Goal: Transaction & Acquisition: Purchase product/service

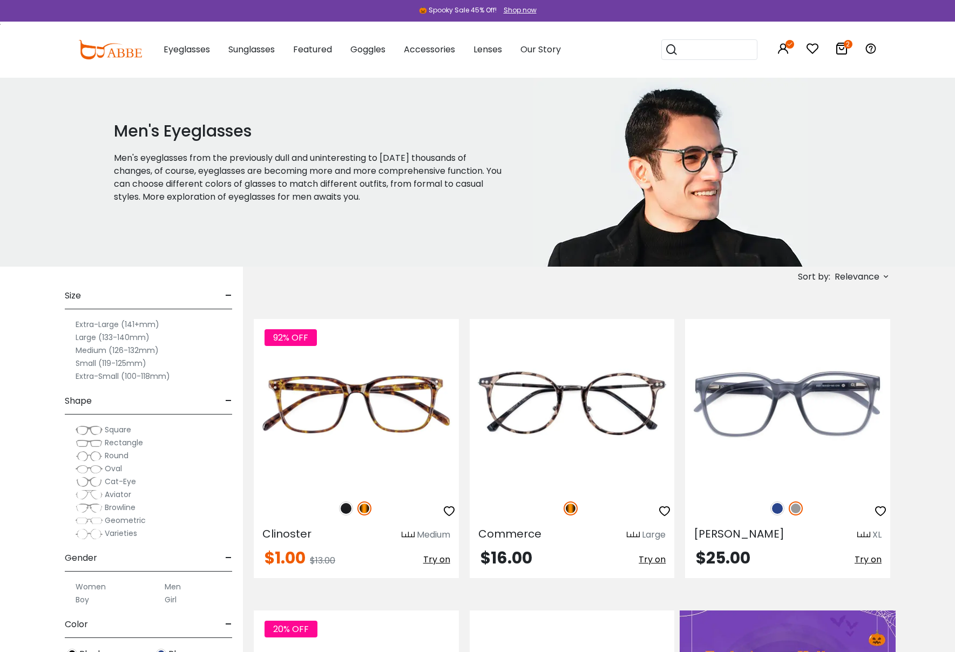
click at [91, 337] on label "Large (133-140mm)" at bounding box center [113, 337] width 74 height 13
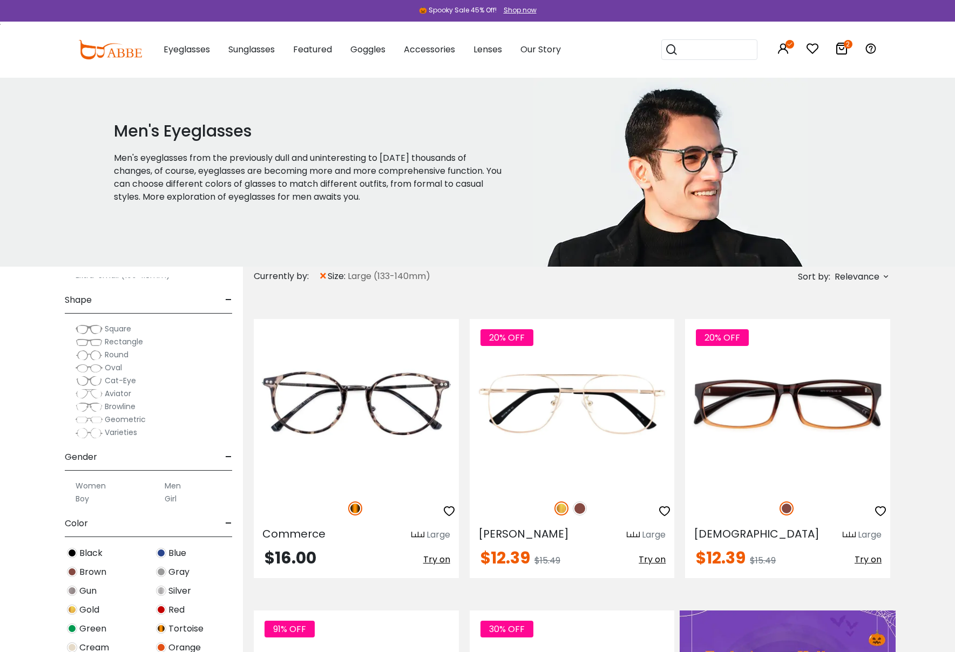
scroll to position [128, 0]
click at [175, 548] on span "Blue" at bounding box center [177, 547] width 18 height 13
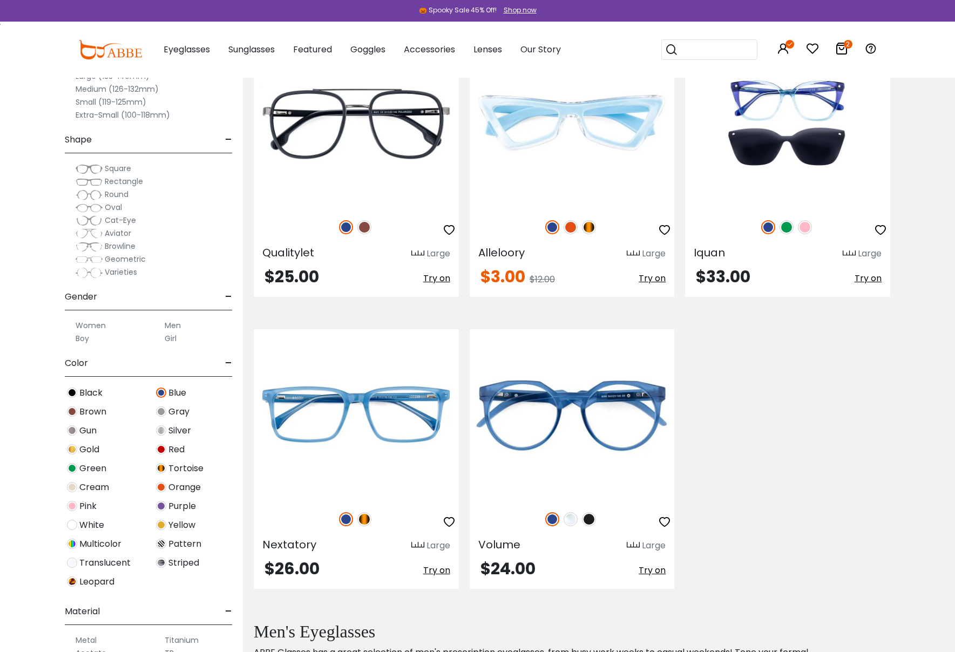
scroll to position [1740, 0]
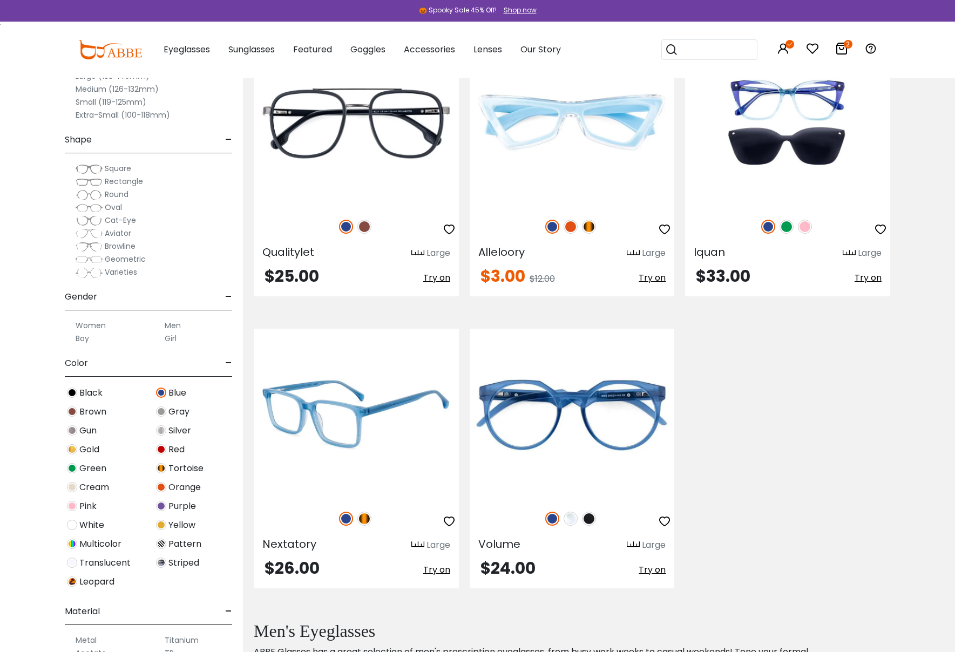
click at [343, 420] on img at bounding box center [356, 414] width 205 height 171
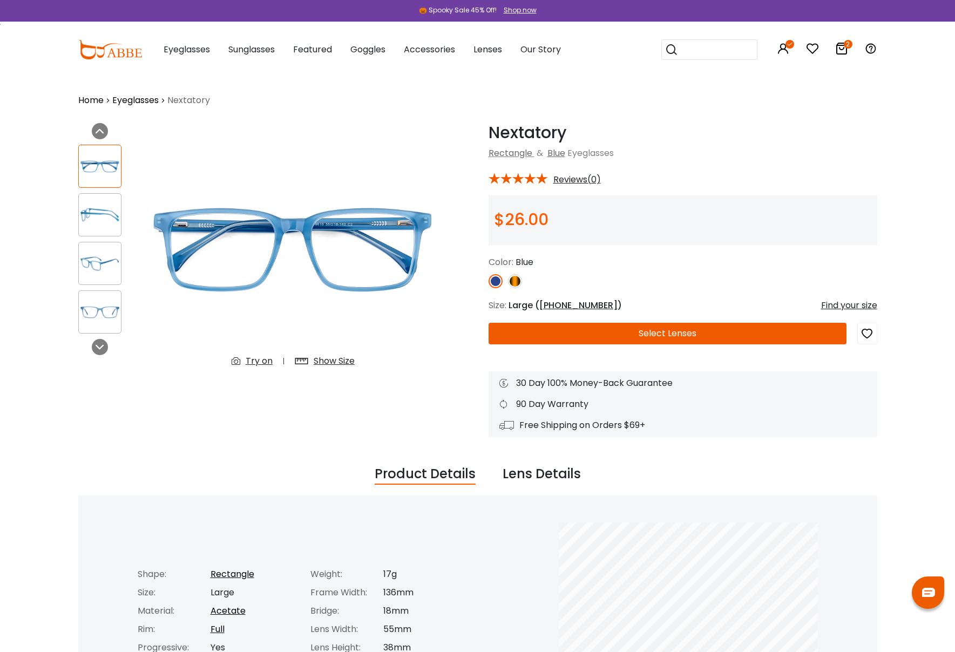
click at [606, 337] on button "Select Lenses" at bounding box center [667, 334] width 358 height 22
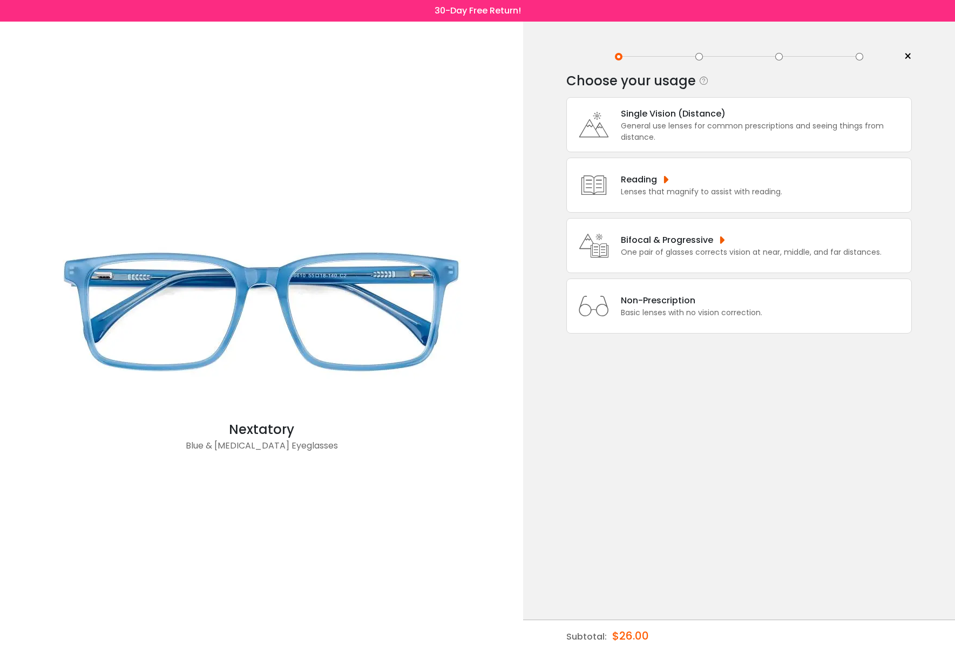
click at [676, 127] on div "General use lenses for common prescriptions and seeing things from distance." at bounding box center [763, 131] width 285 height 23
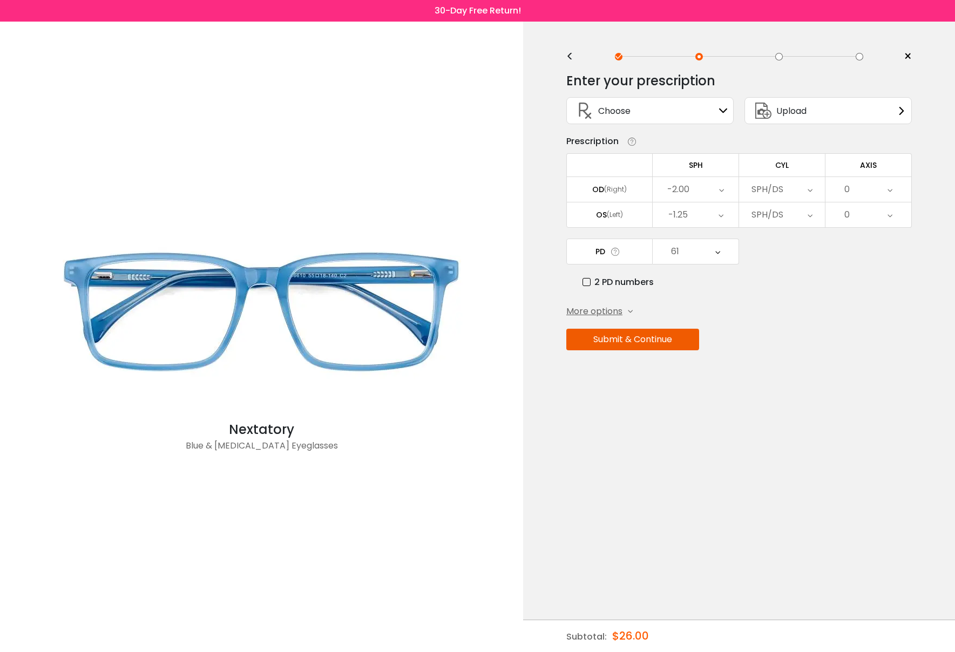
click at [653, 345] on button "Submit & Continue" at bounding box center [632, 340] width 133 height 22
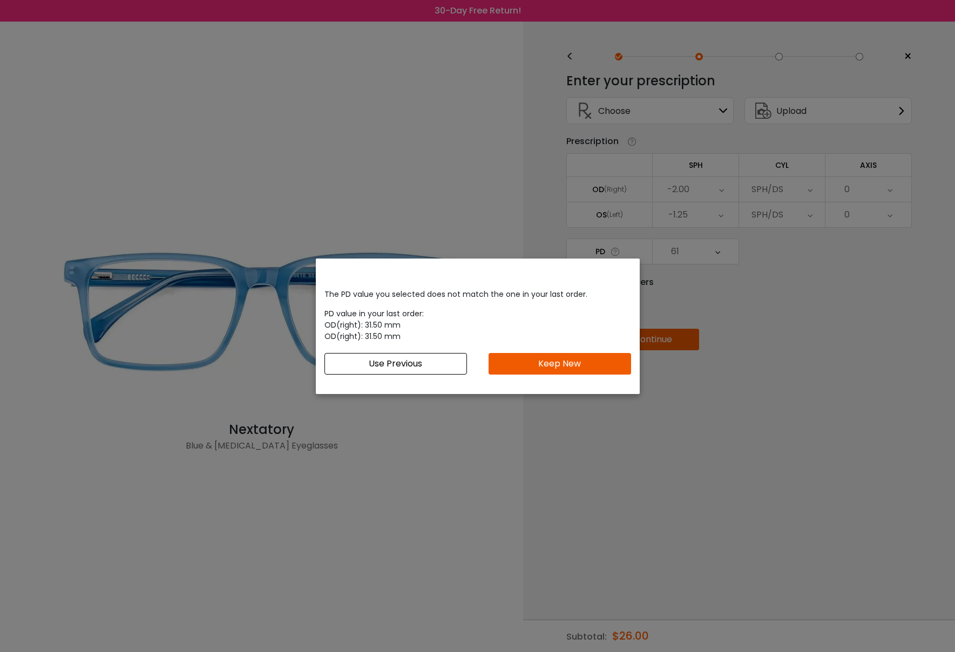
click at [519, 366] on button "Keep New" at bounding box center [559, 364] width 142 height 22
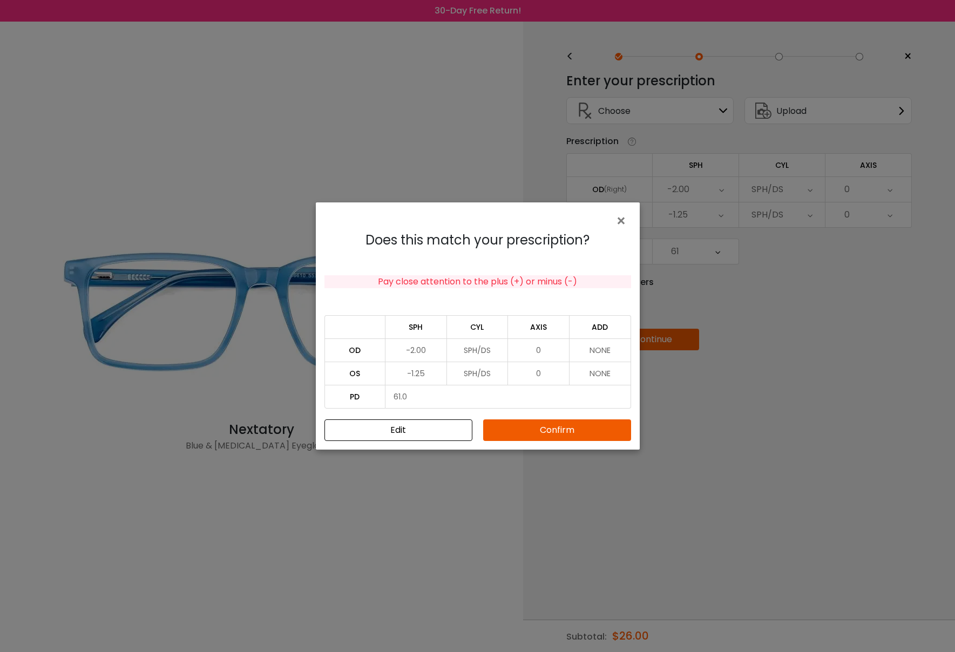
click at [548, 431] on button "Confirm" at bounding box center [557, 430] width 148 height 22
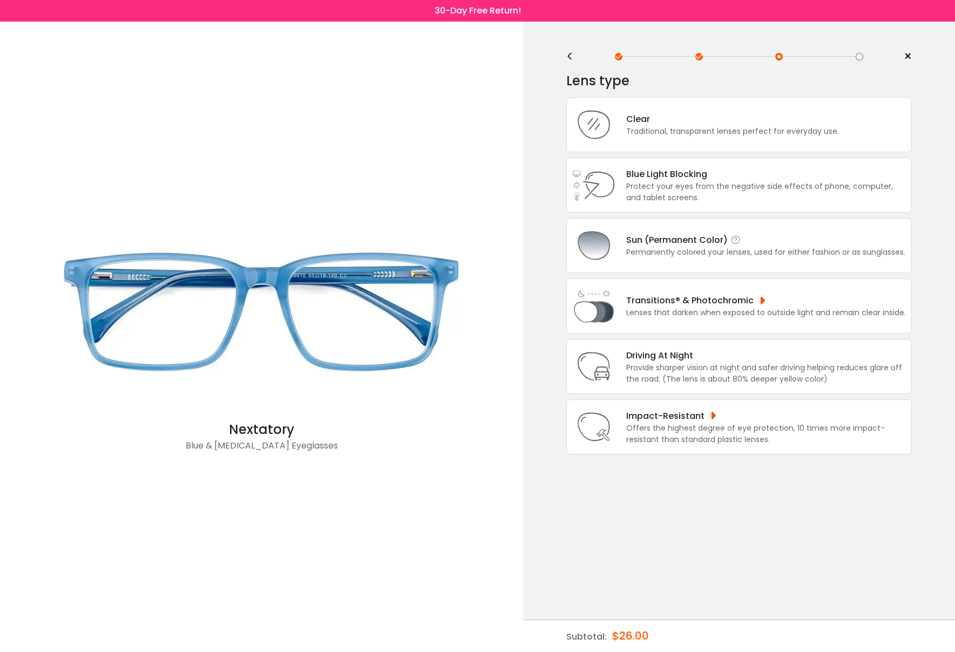
click at [672, 247] on div "Sun (Permanent Color)" at bounding box center [765, 239] width 279 height 13
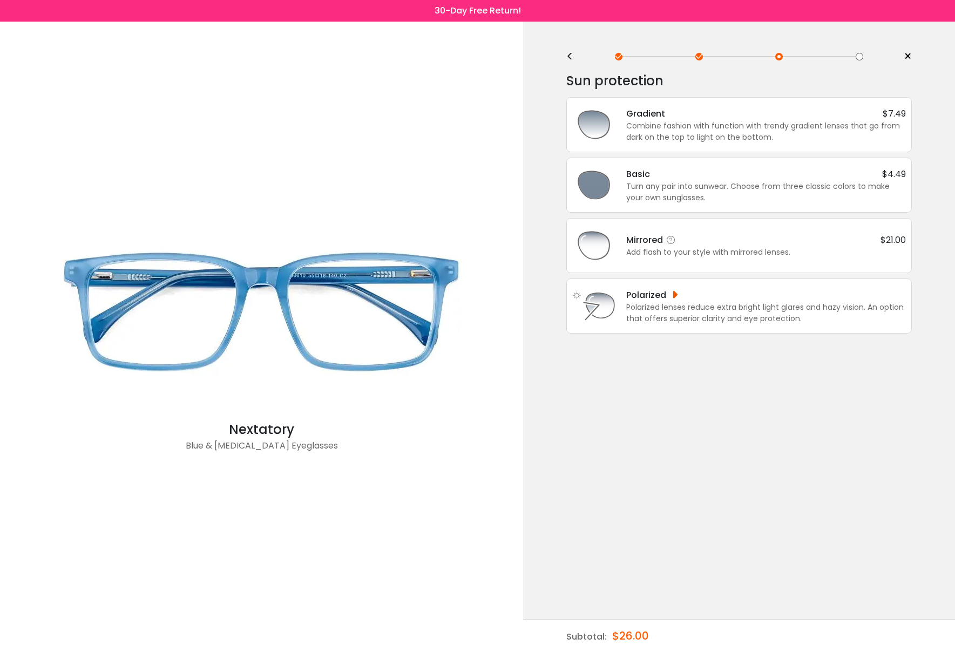
click at [690, 240] on div "Mirrored $21.00" at bounding box center [766, 239] width 280 height 13
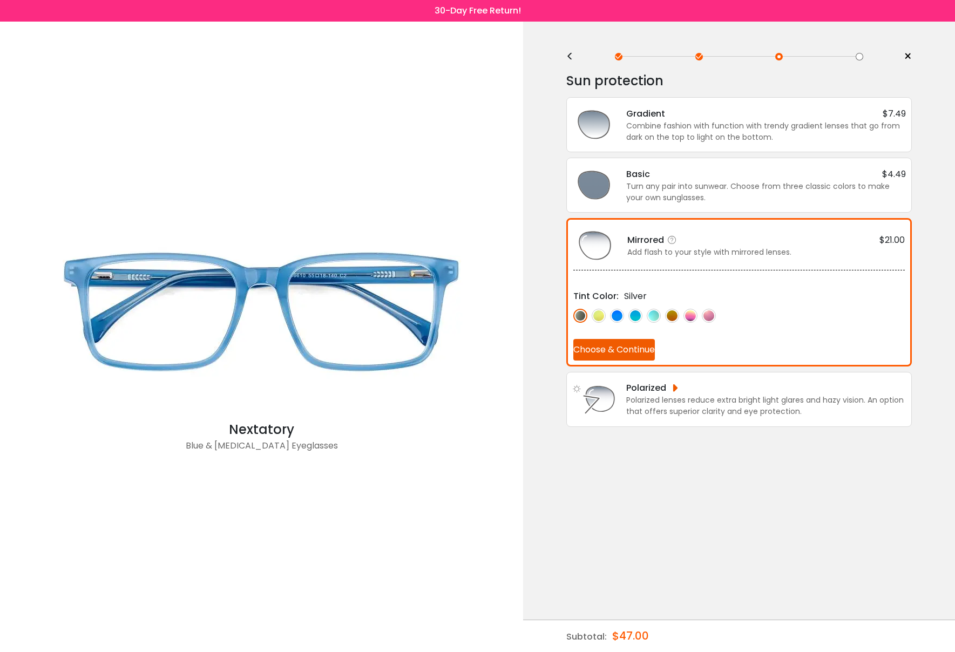
click at [620, 314] on img at bounding box center [617, 316] width 14 height 14
click at [639, 314] on img at bounding box center [635, 316] width 14 height 14
click at [659, 314] on img at bounding box center [654, 316] width 14 height 14
click at [618, 313] on img at bounding box center [617, 316] width 14 height 14
click at [576, 315] on img at bounding box center [580, 316] width 14 height 14
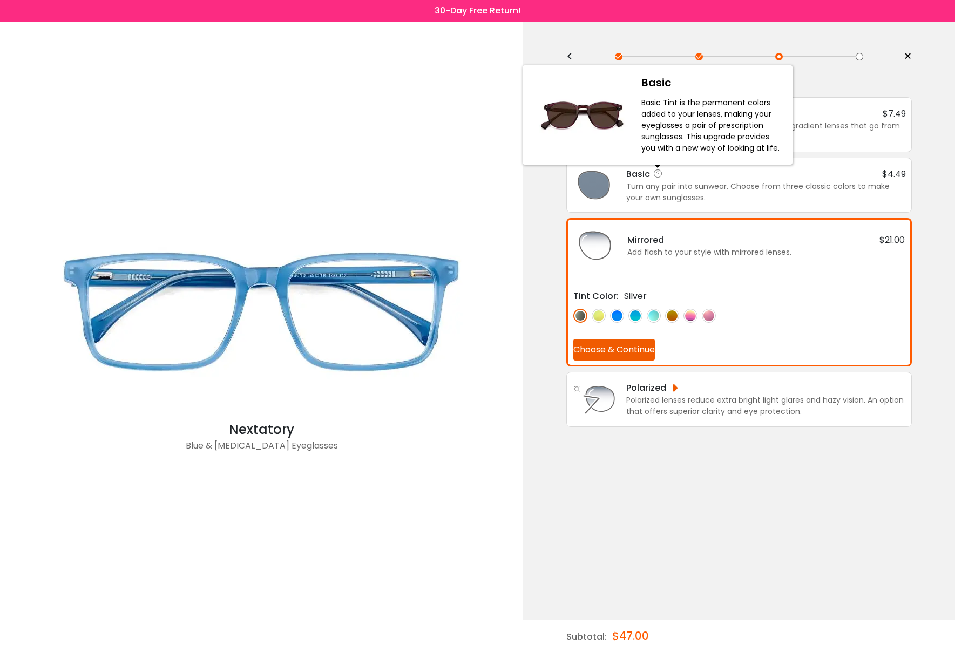
click at [654, 177] on icon at bounding box center [658, 173] width 11 height 11
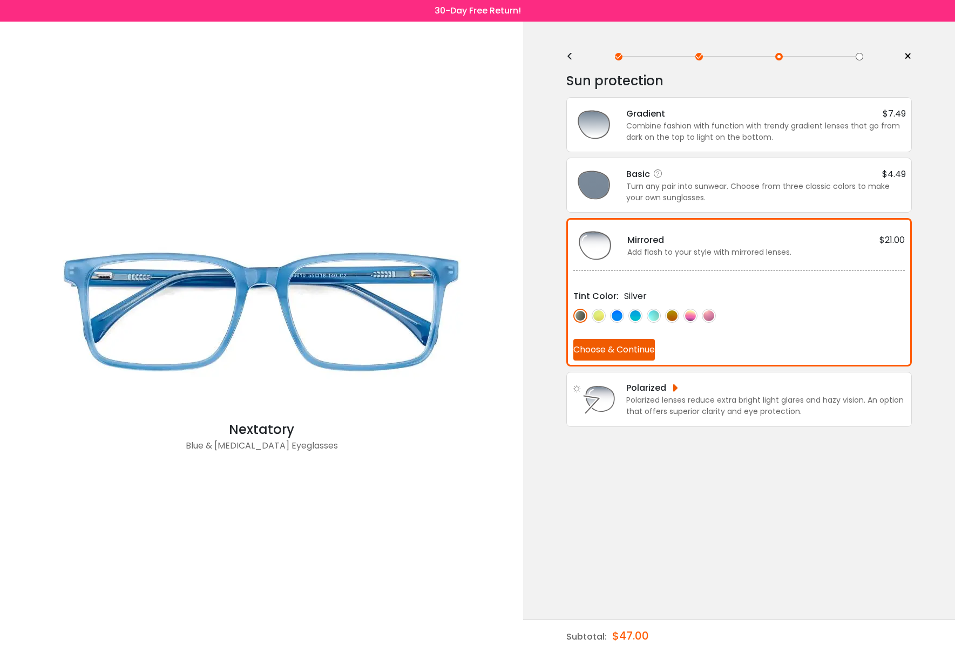
click at [674, 177] on div "Basic $4.49" at bounding box center [766, 173] width 280 height 13
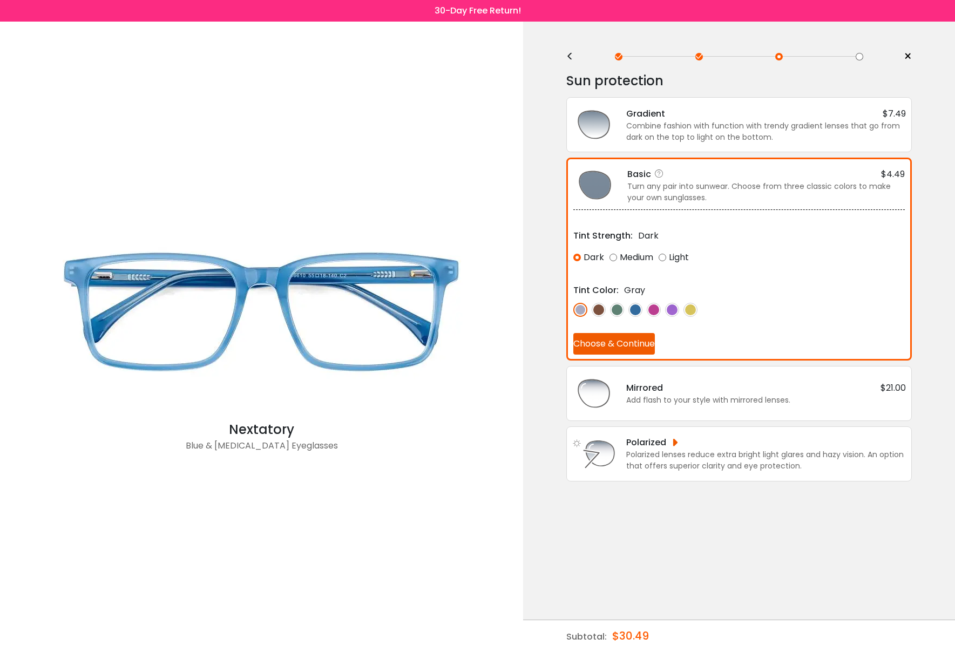
click at [634, 309] on img at bounding box center [635, 310] width 14 height 14
click at [614, 345] on button "Choose & Continue" at bounding box center [614, 344] width 82 height 22
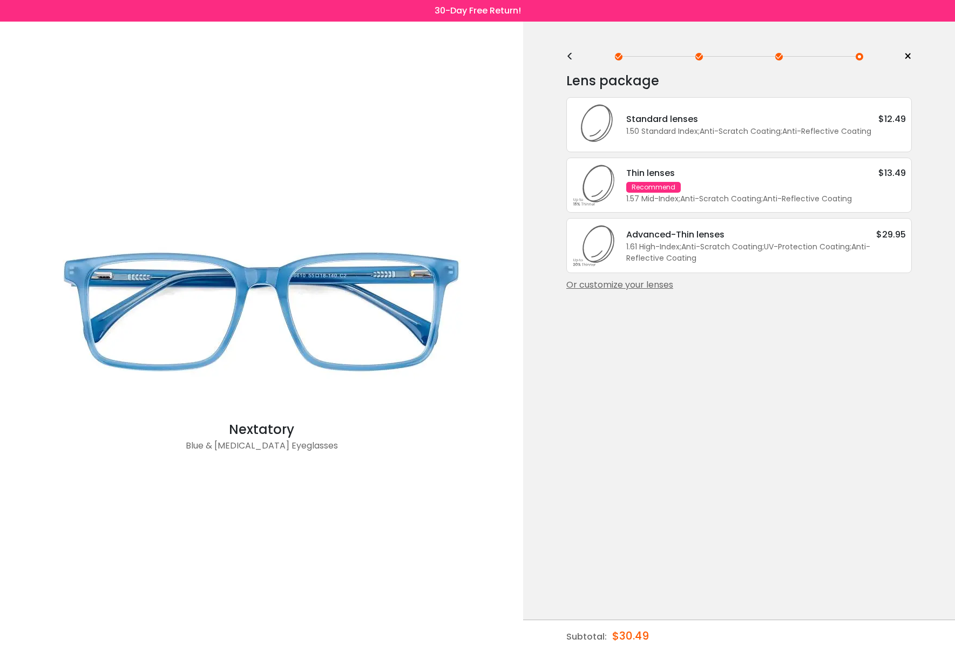
click at [724, 188] on div "Thin lenses $13.49 Recommend 1.57 Mid-Index ; Anti-Scratch Coating ; Anti-Refle…" at bounding box center [760, 185] width 290 height 38
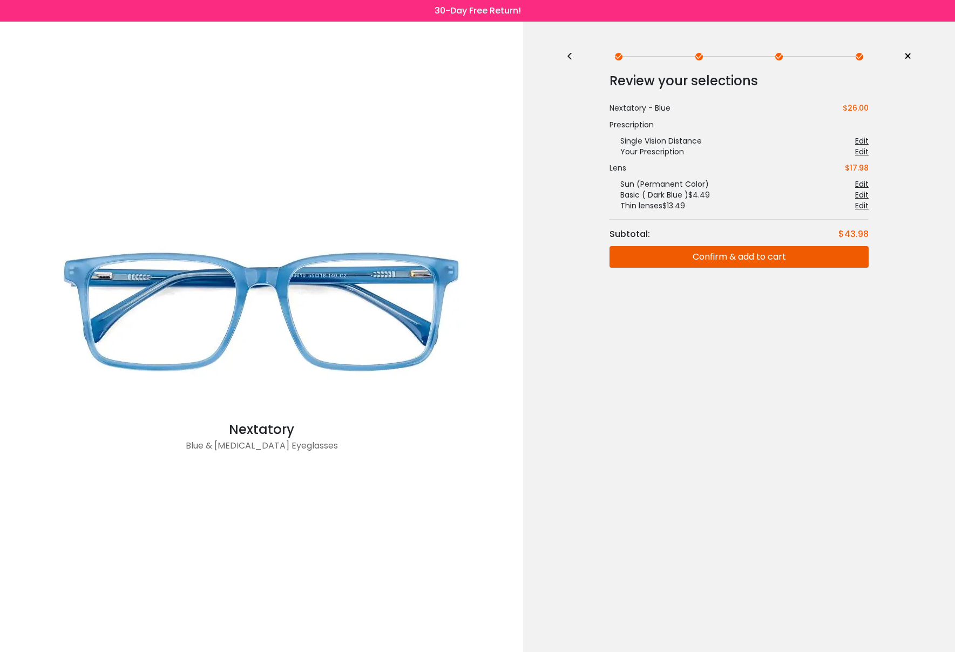
click at [748, 257] on button "Confirm & add to cart" at bounding box center [738, 257] width 259 height 22
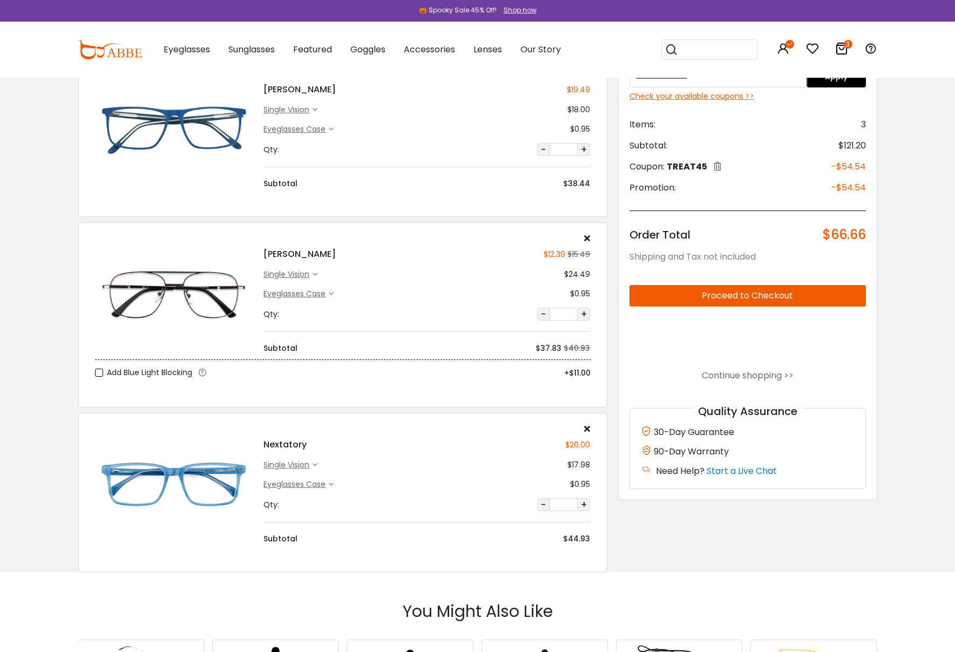
scroll to position [78, 0]
click at [334, 482] on icon at bounding box center [331, 483] width 5 height 5
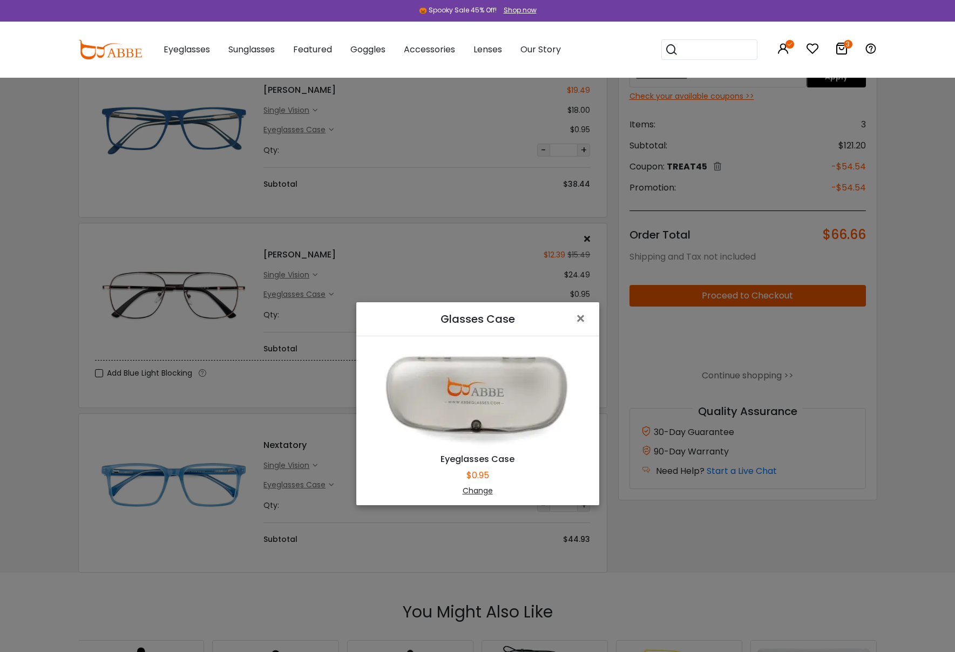
scroll to position [76, 0]
click at [469, 492] on div "Change" at bounding box center [478, 490] width 216 height 11
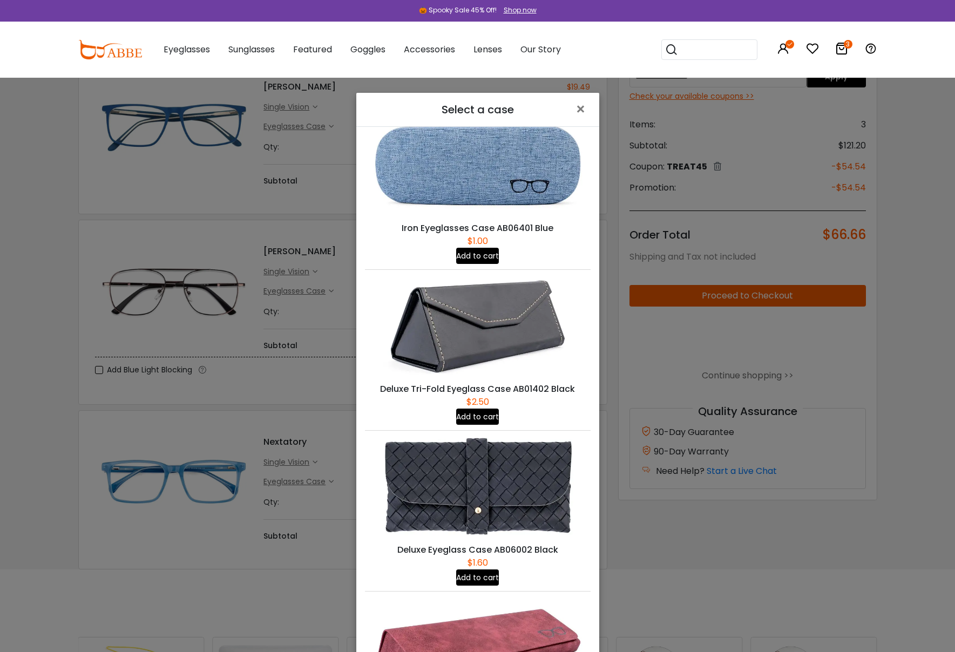
scroll to position [0, 0]
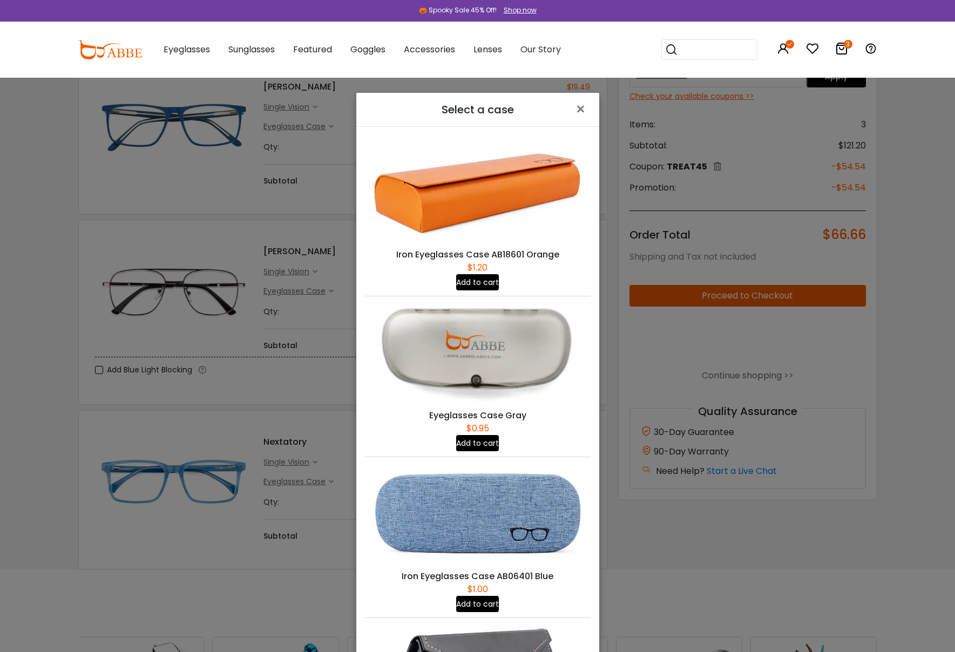
click at [478, 604] on button "Add to cart" at bounding box center [477, 604] width 43 height 16
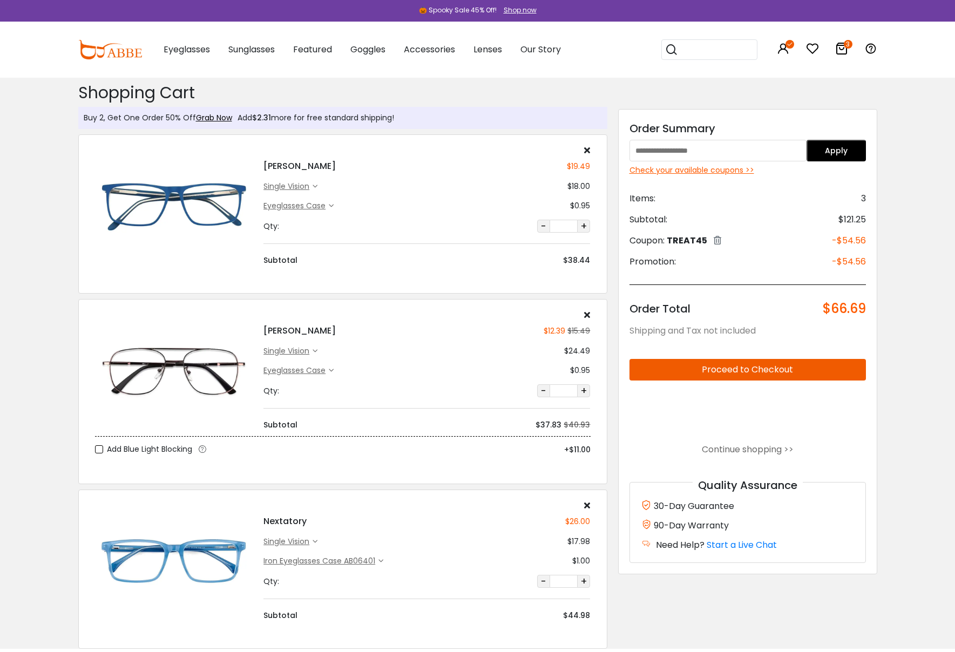
click at [325, 370] on div "Eyeglasses Case" at bounding box center [295, 370] width 65 height 11
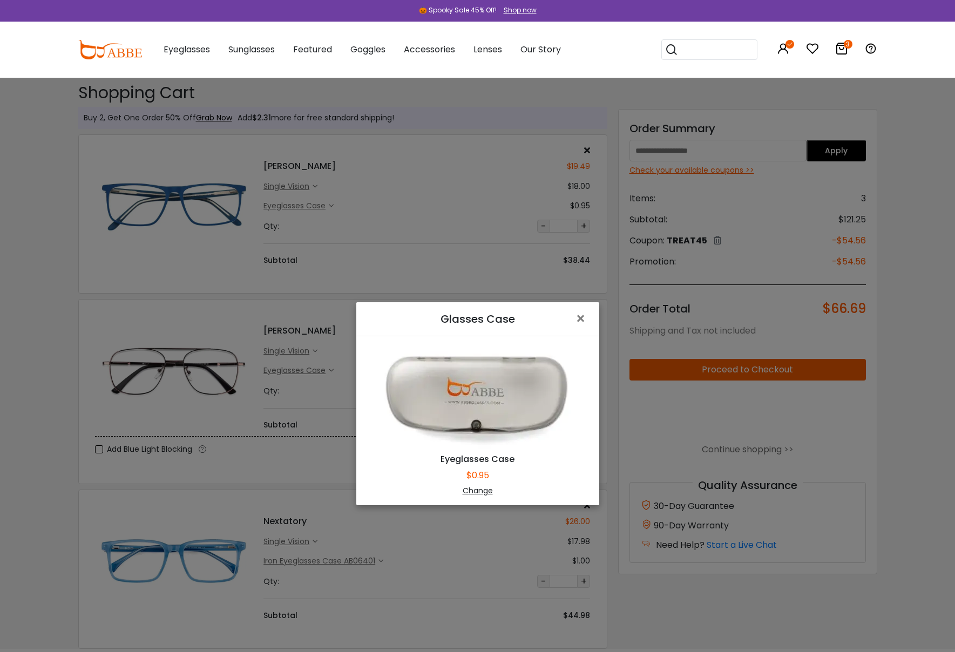
click at [472, 491] on div "Change" at bounding box center [478, 490] width 216 height 11
click at [472, 491] on div "Eyeglasses Case $0.95 Change" at bounding box center [477, 420] width 243 height 169
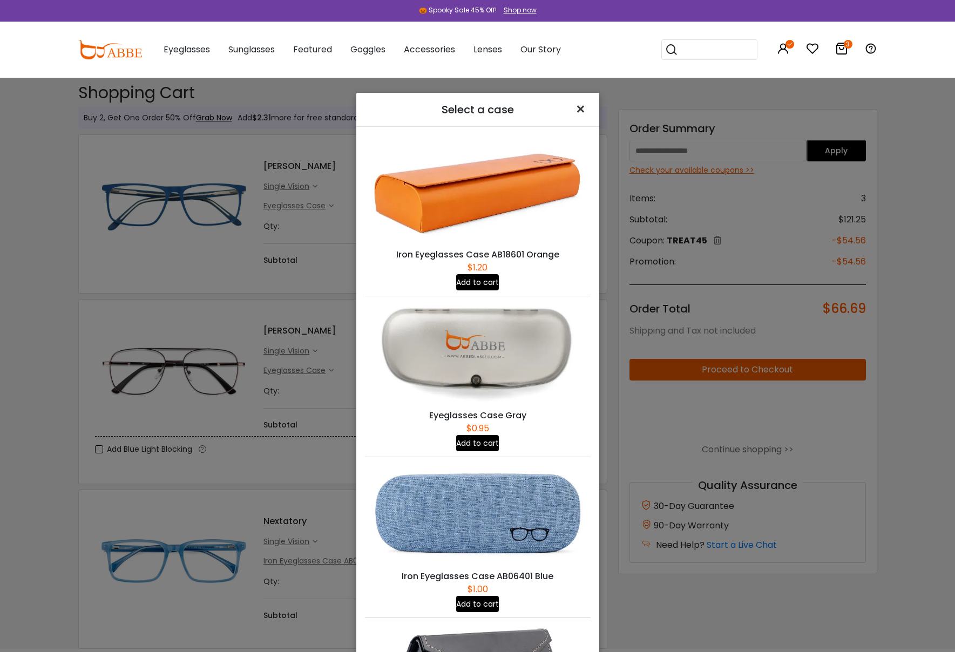
click at [582, 111] on span "×" at bounding box center [583, 109] width 16 height 23
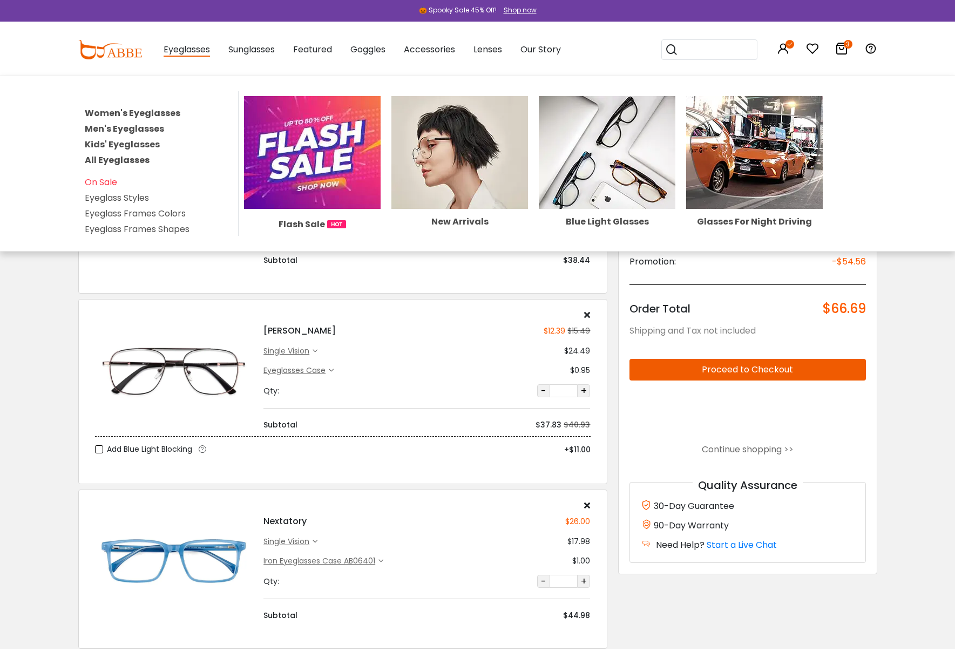
click at [124, 129] on link "Men's Eyeglasses" at bounding box center [124, 129] width 79 height 12
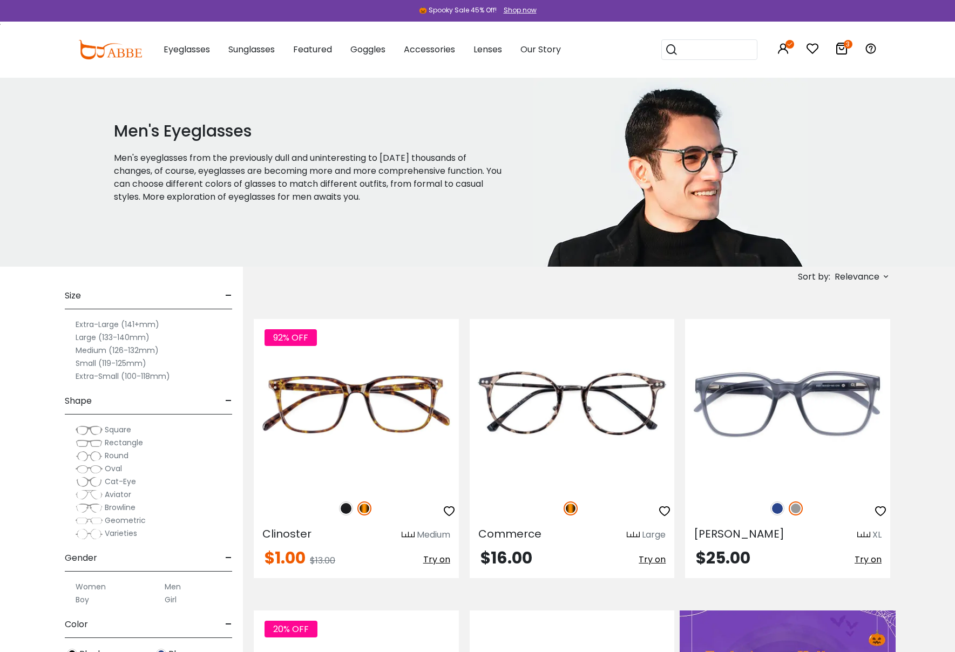
click at [91, 340] on label "Large (133-140mm)" at bounding box center [113, 337] width 74 height 13
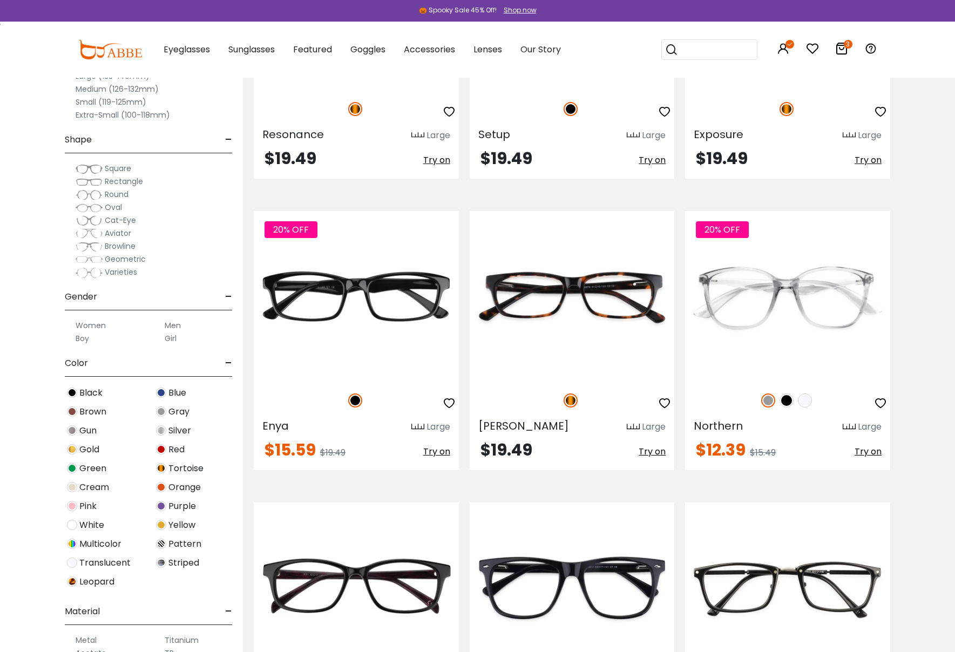
scroll to position [2446, 0]
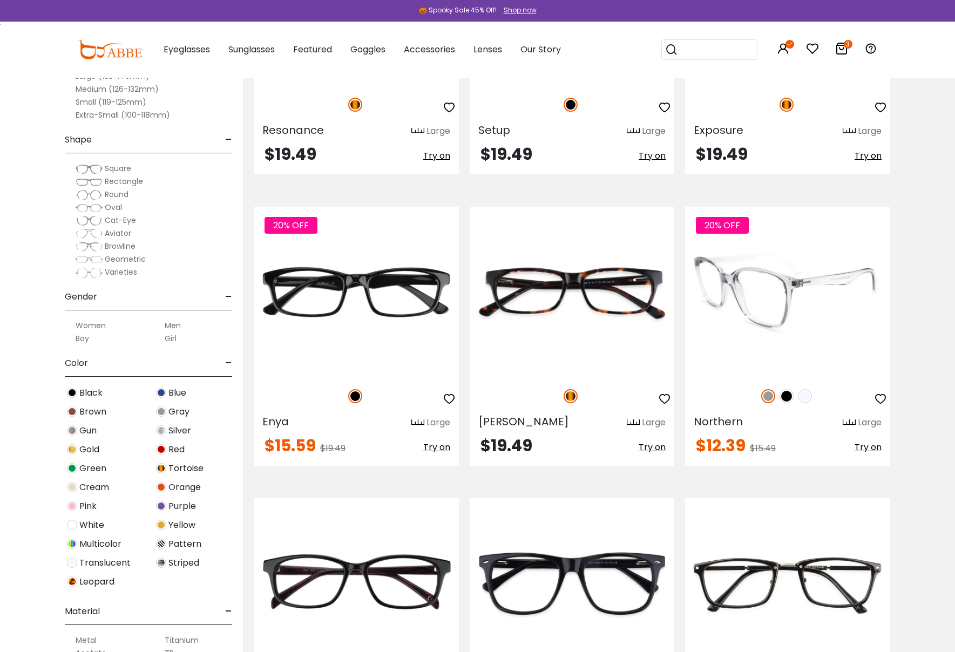
click at [790, 401] on img at bounding box center [786, 396] width 14 height 14
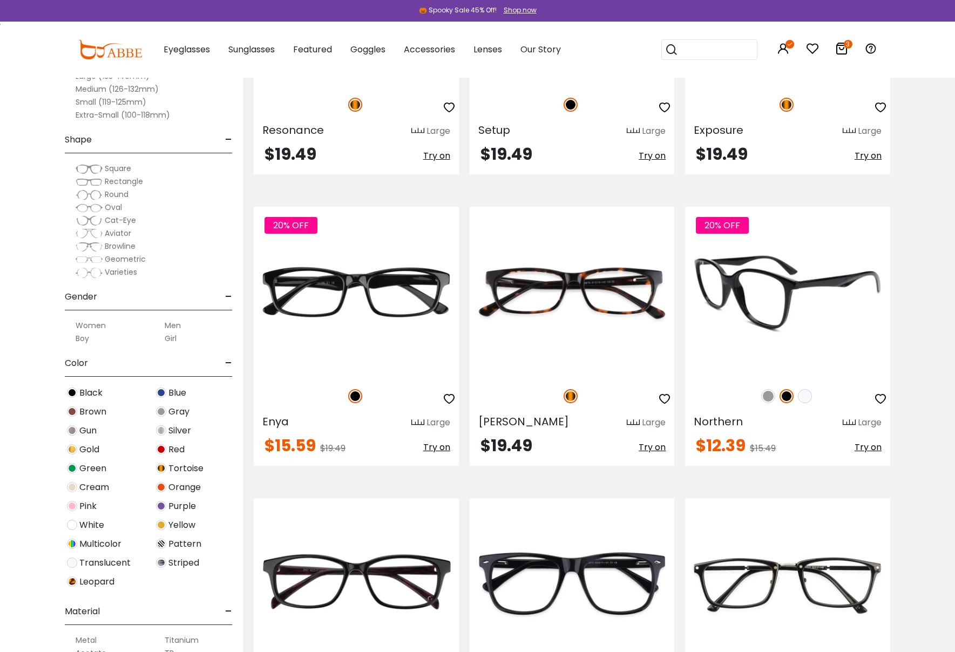
click at [805, 397] on img at bounding box center [805, 396] width 14 height 14
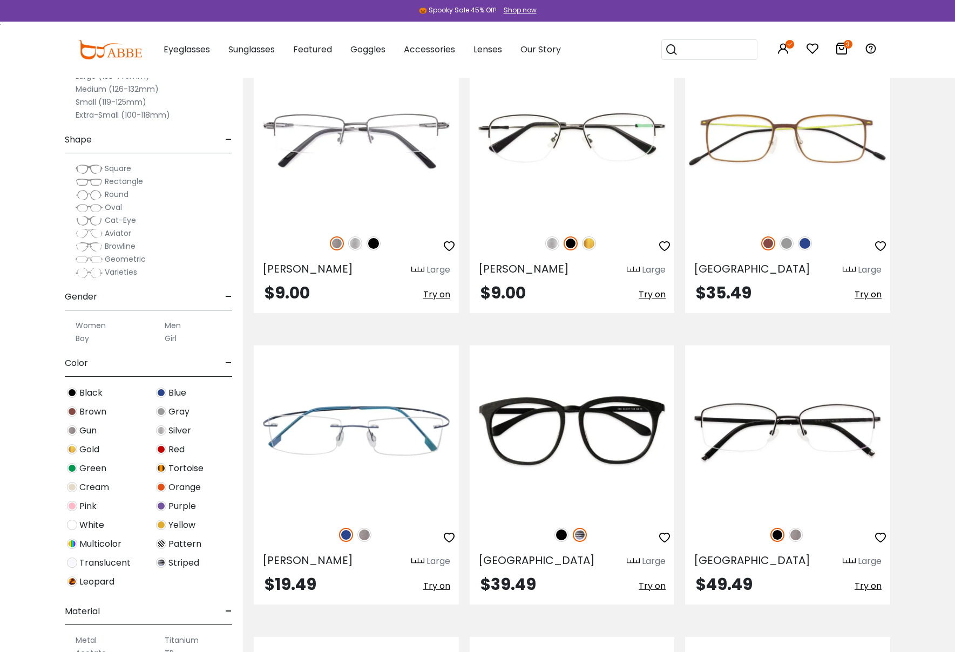
scroll to position [3766, 0]
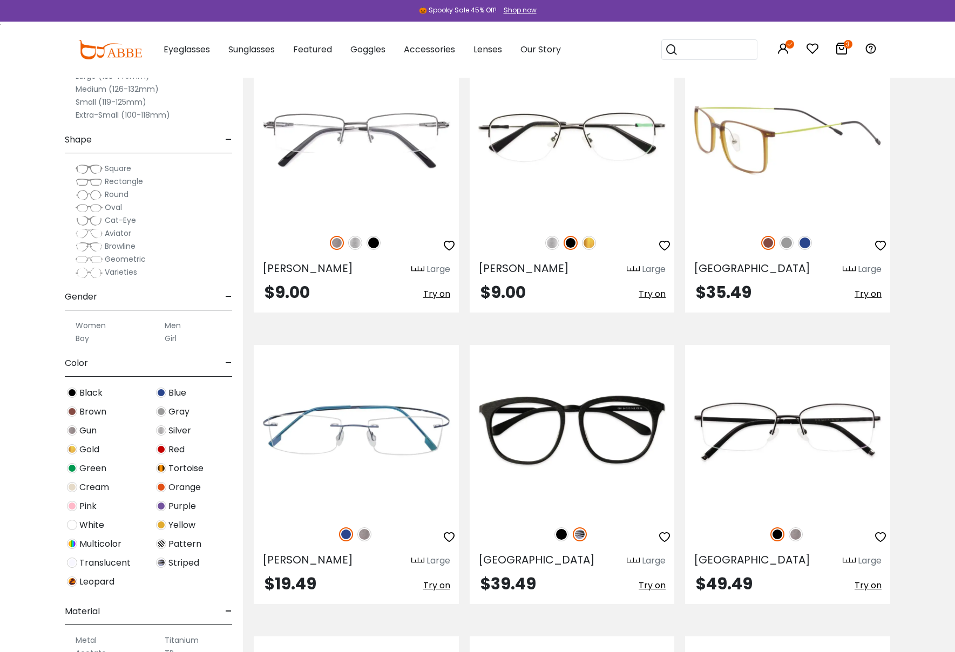
click at [804, 244] on img at bounding box center [805, 243] width 14 height 14
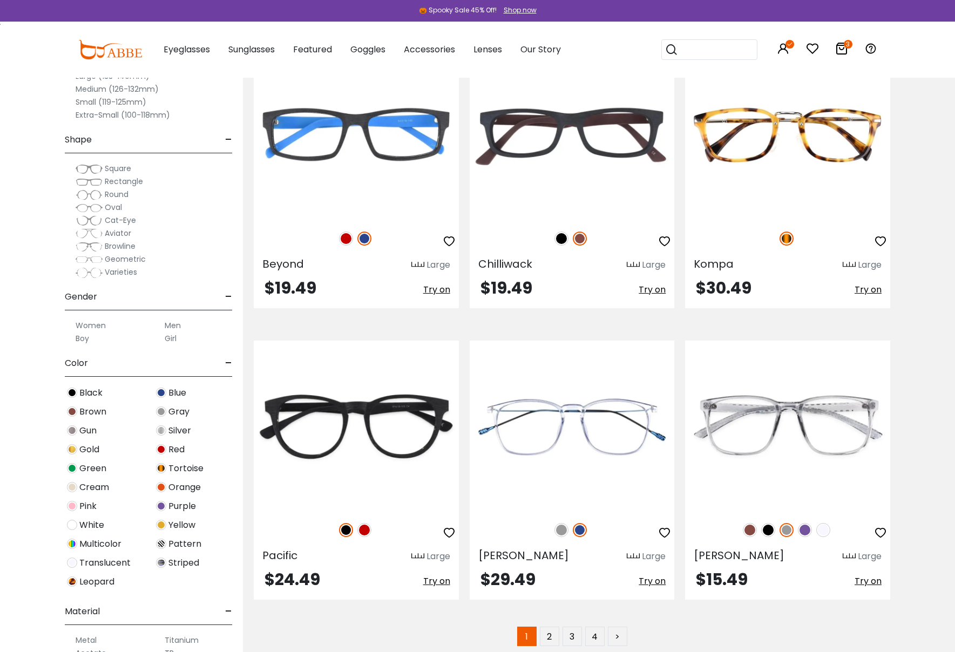
scroll to position [5676, 0]
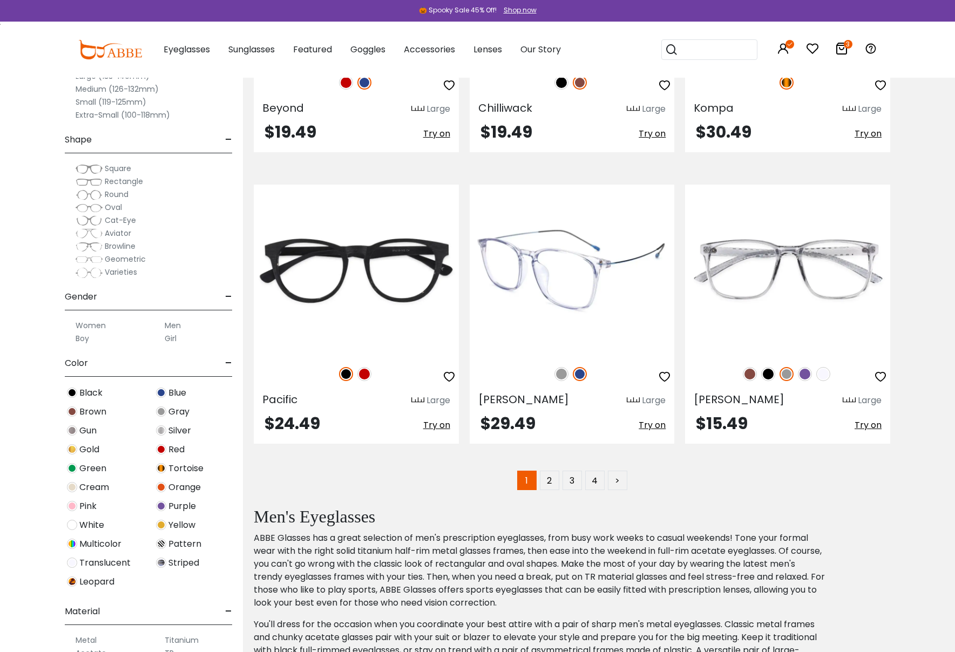
click at [557, 380] on div at bounding box center [572, 374] width 205 height 23
click at [561, 376] on img at bounding box center [561, 374] width 14 height 14
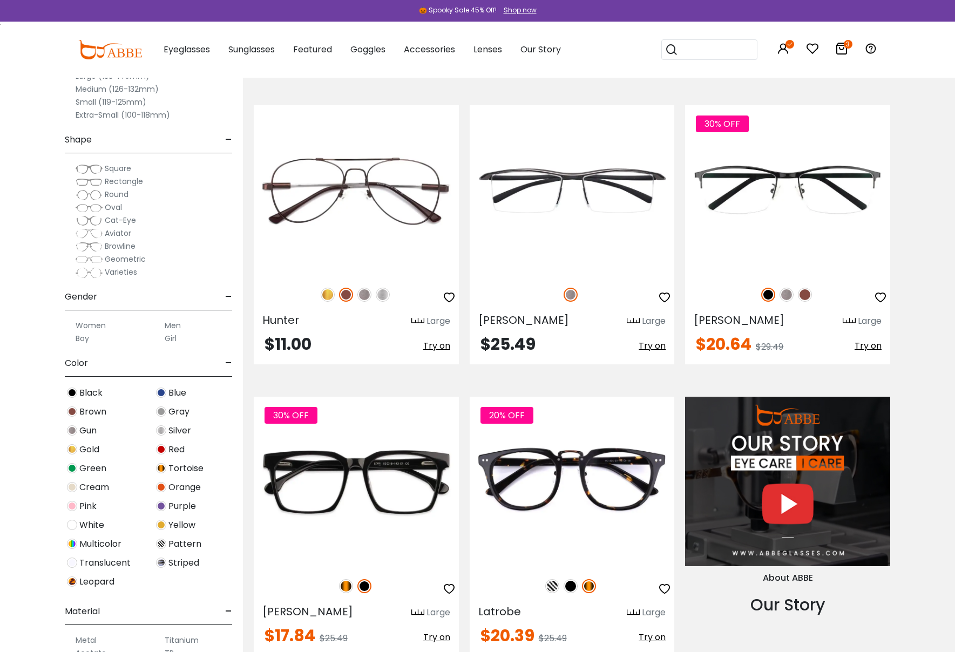
scroll to position [0, 0]
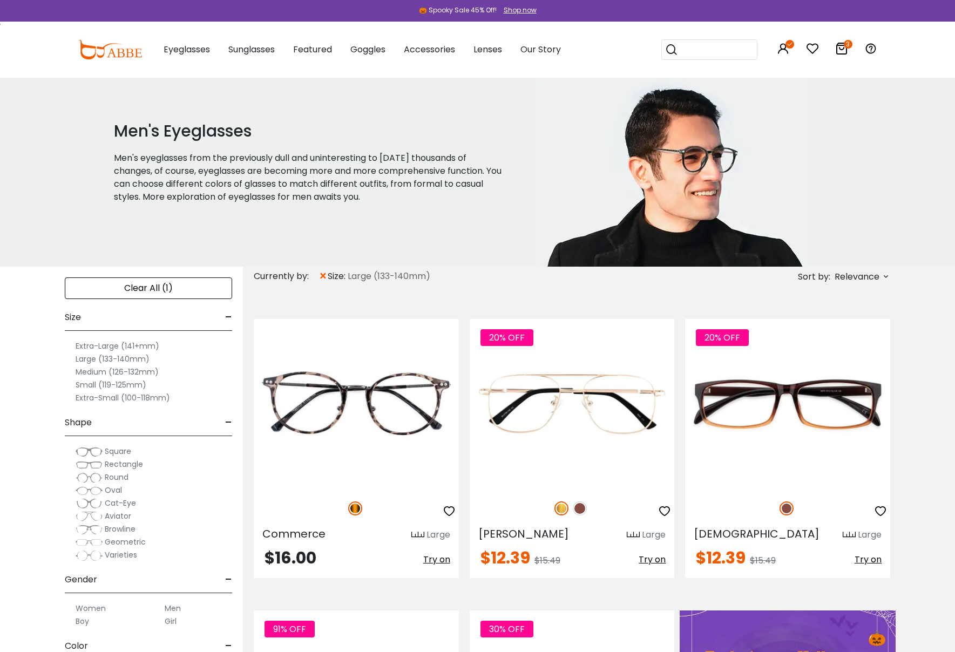
click at [856, 277] on span "Relevance" at bounding box center [856, 276] width 45 height 19
click at [838, 348] on label "Prices Low To High" at bounding box center [845, 346] width 78 height 13
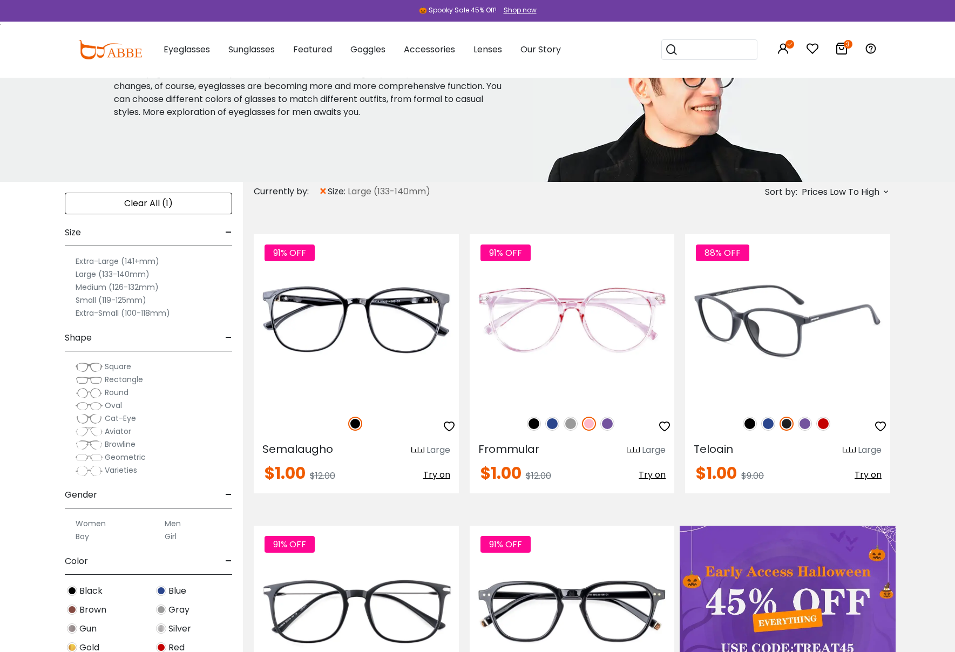
scroll to position [86, 0]
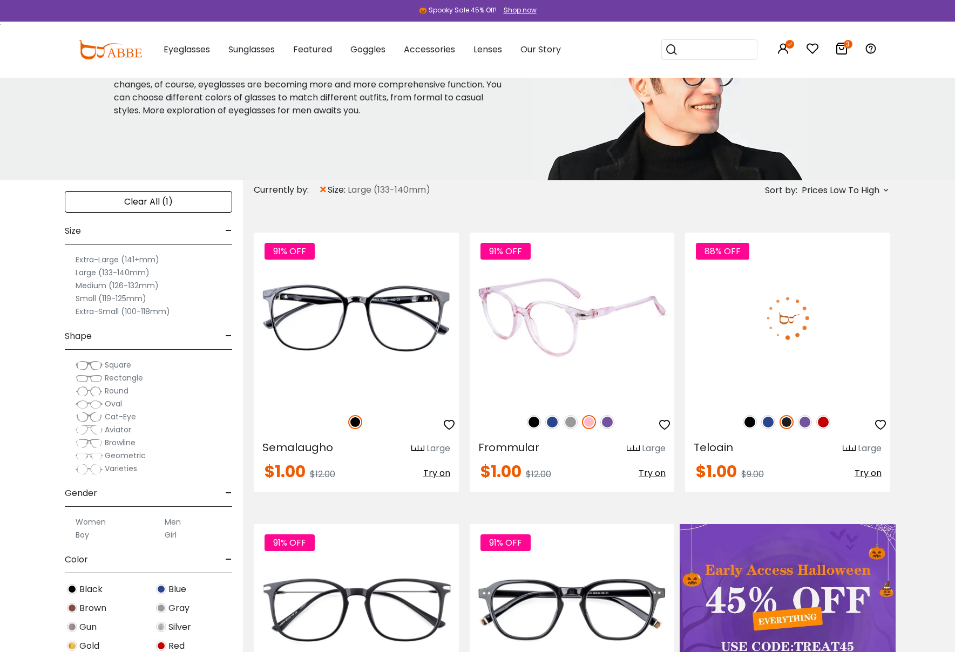
click at [552, 422] on img at bounding box center [552, 422] width 14 height 14
click at [568, 420] on img at bounding box center [571, 422] width 14 height 14
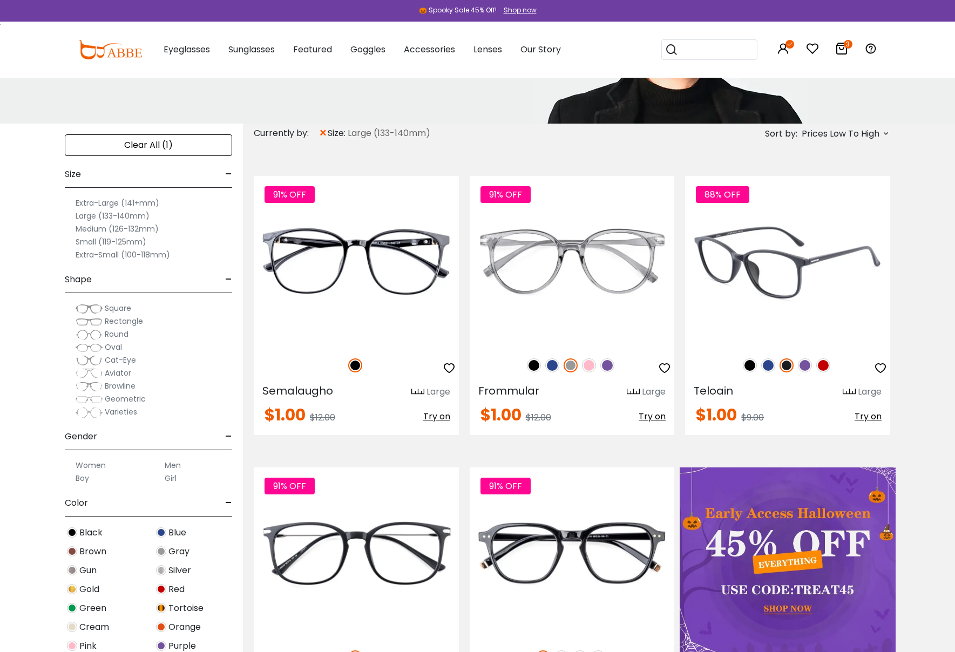
scroll to position [145, 0]
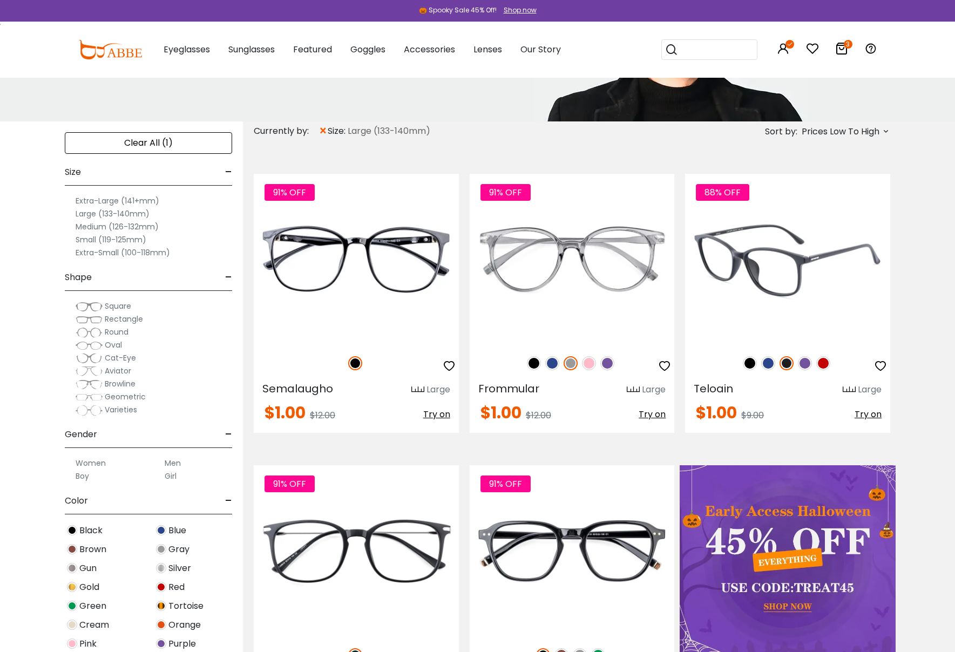
click at [766, 365] on img at bounding box center [768, 363] width 14 height 14
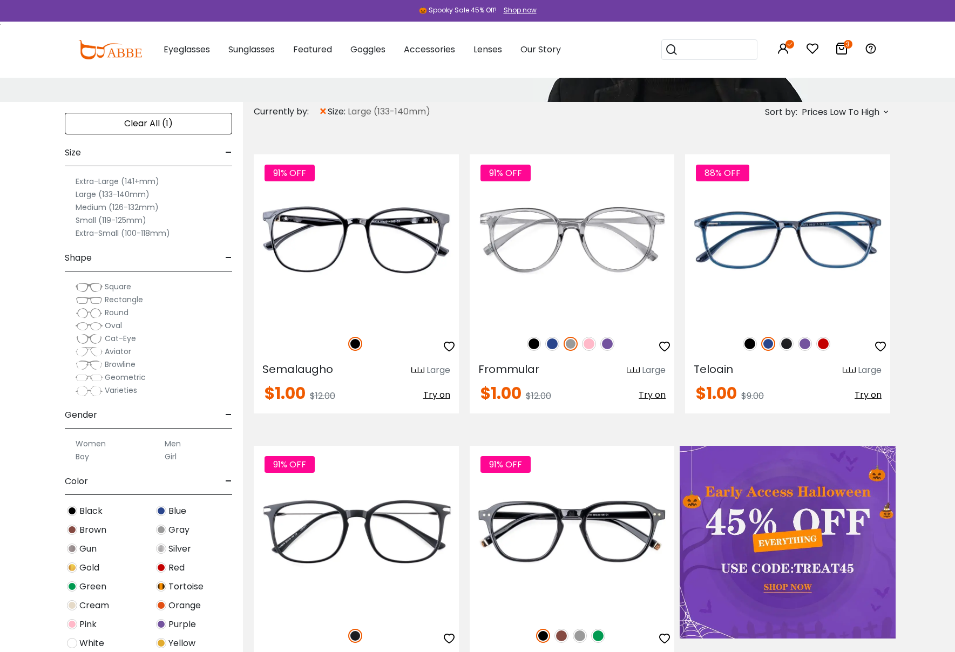
scroll to position [166, 0]
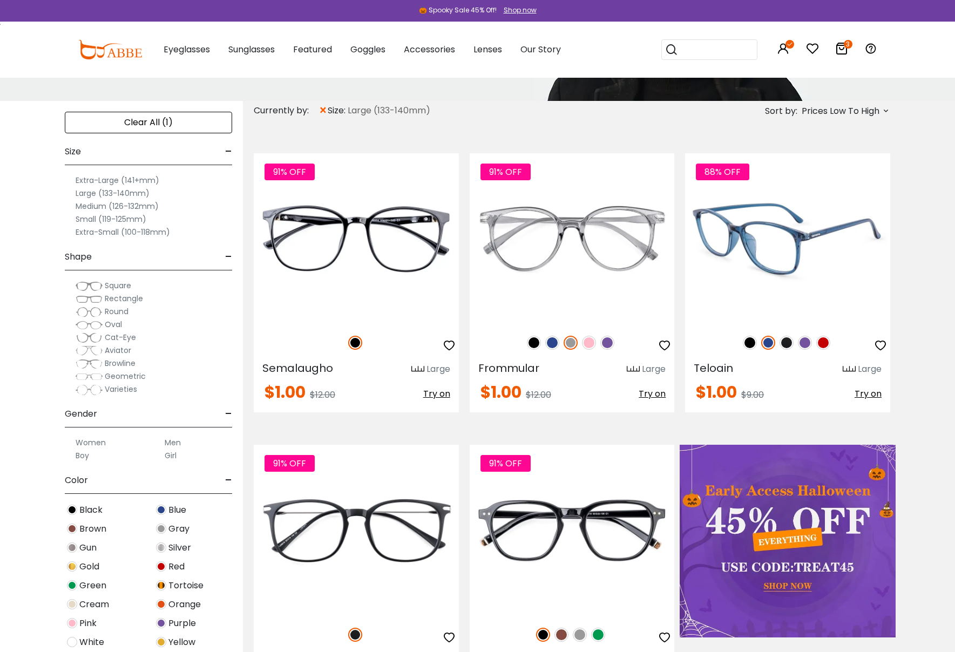
click at [814, 267] on img at bounding box center [787, 238] width 205 height 171
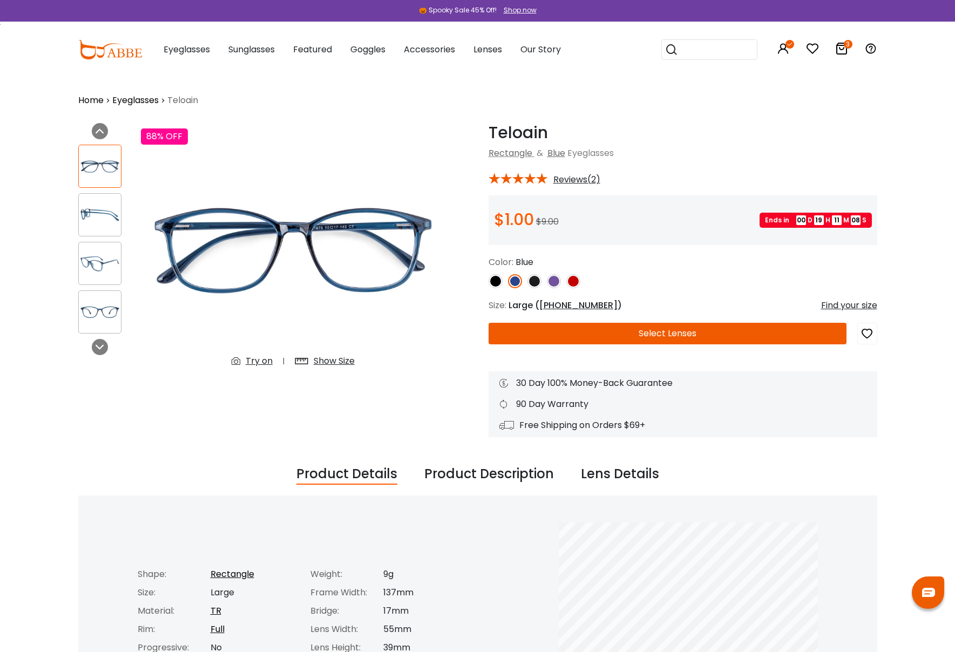
click at [256, 362] on div "Try on" at bounding box center [259, 361] width 27 height 13
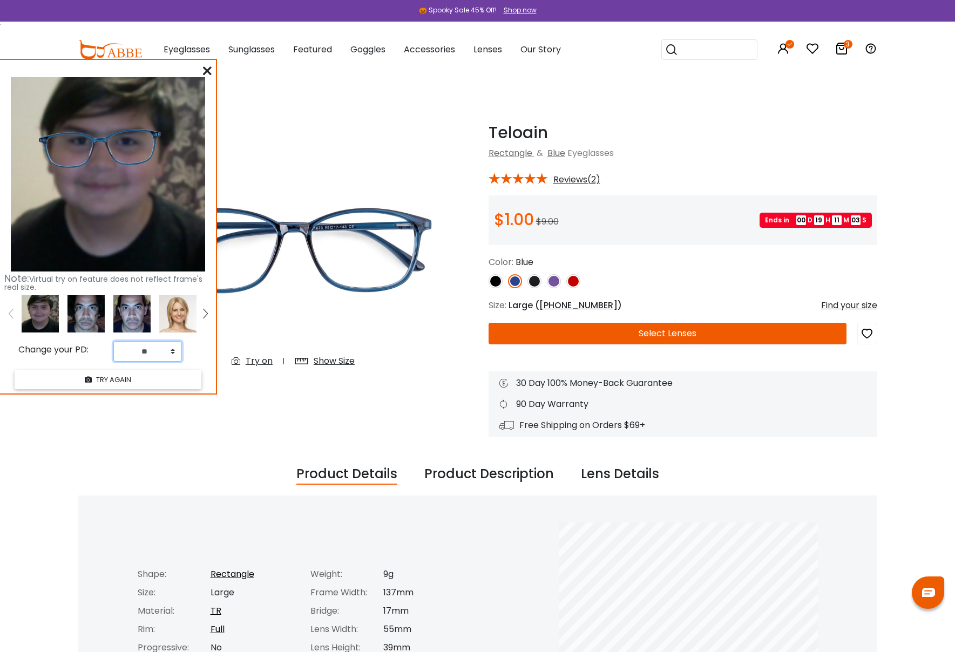
click at [171, 351] on select "** ** ** ** ** ** ** ** ** ** ** ** ** ** ** ** ** ** ** ** ** ** ** ** ** ** *…" at bounding box center [147, 351] width 69 height 21
click at [172, 352] on select "** ** ** ** ** ** ** ** ** ** ** ** ** ** ** ** ** ** ** ** ** ** ** ** ** ** *…" at bounding box center [147, 351] width 69 height 21
click at [171, 345] on select "** ** ** ** ** ** ** ** ** ** ** ** ** ** ** ** ** ** ** ** ** ** ** ** ** ** *…" at bounding box center [147, 351] width 69 height 21
click at [174, 351] on select "** ** ** ** ** ** ** ** ** ** ** ** ** ** ** ** ** ** ** ** ** ** ** ** ** ** *…" at bounding box center [147, 351] width 69 height 21
select select "**"
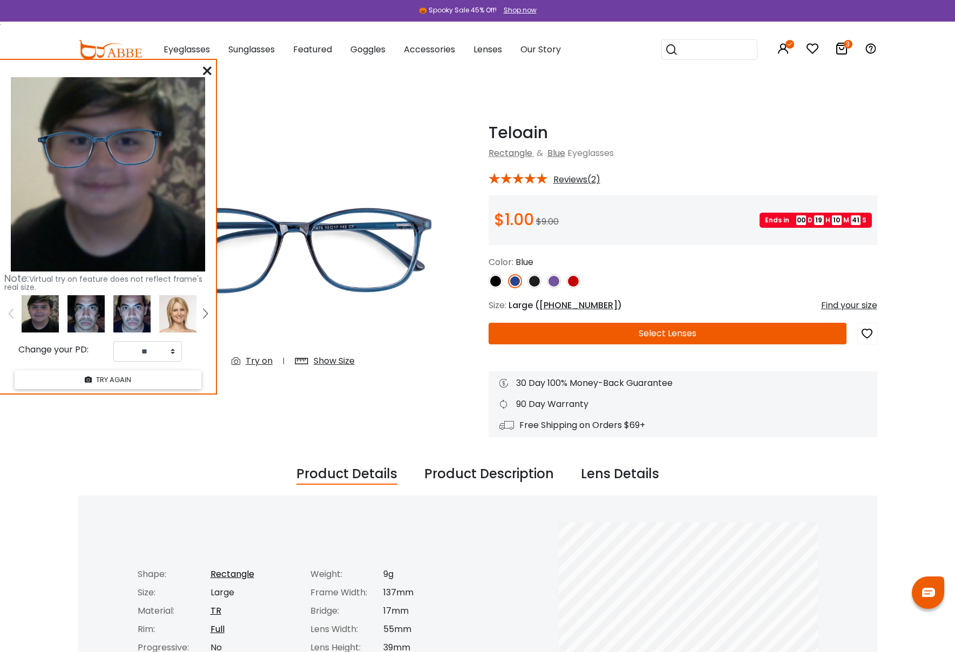
click at [208, 71] on icon at bounding box center [207, 70] width 9 height 9
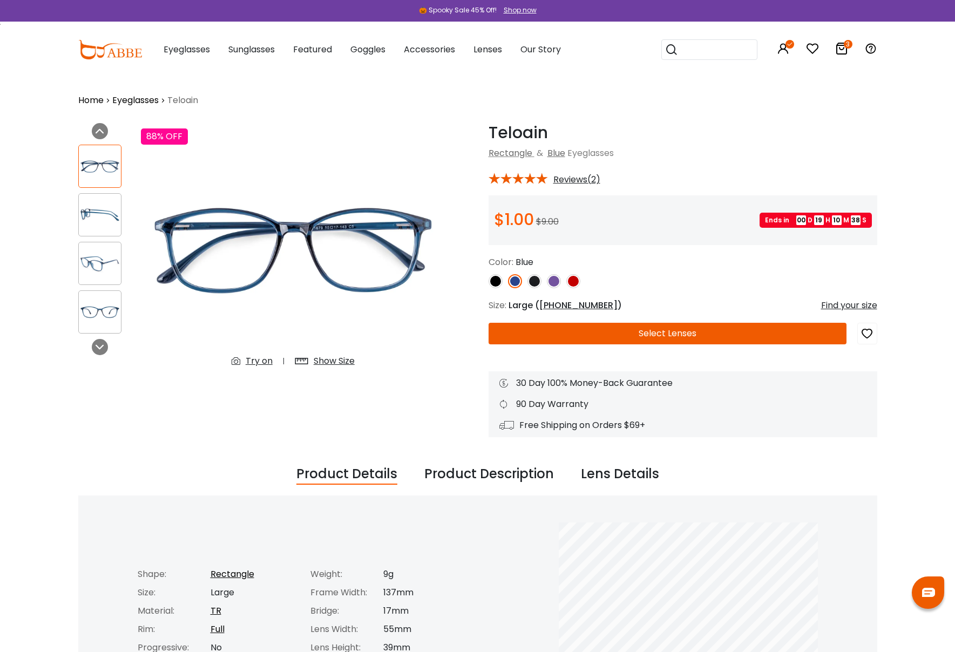
click at [556, 337] on button "Select Lenses" at bounding box center [667, 334] width 358 height 22
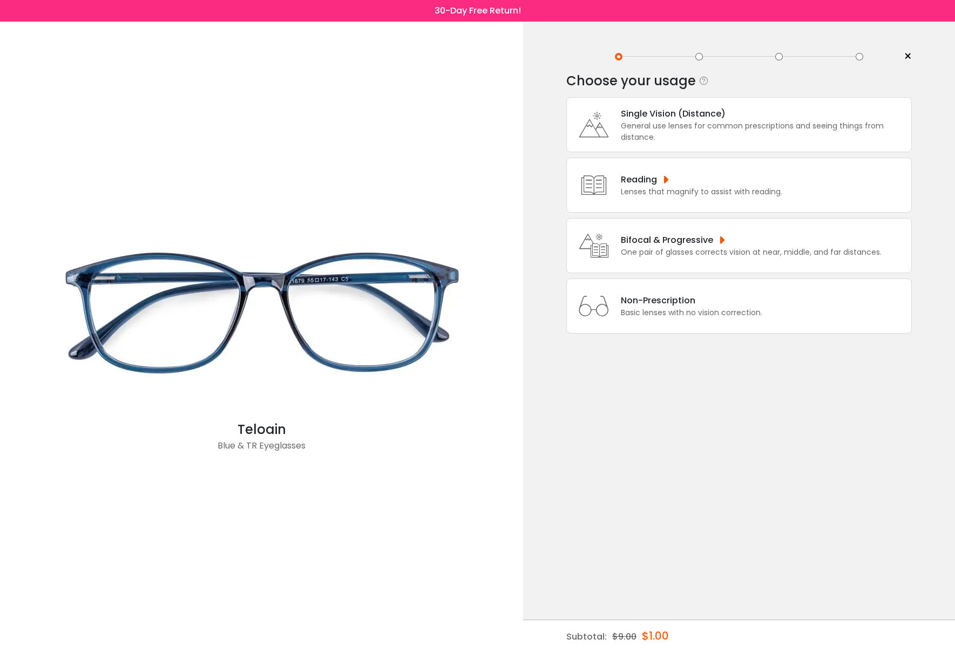
click at [661, 131] on div "General use lenses for common prescriptions and seeing things from distance." at bounding box center [763, 131] width 285 height 23
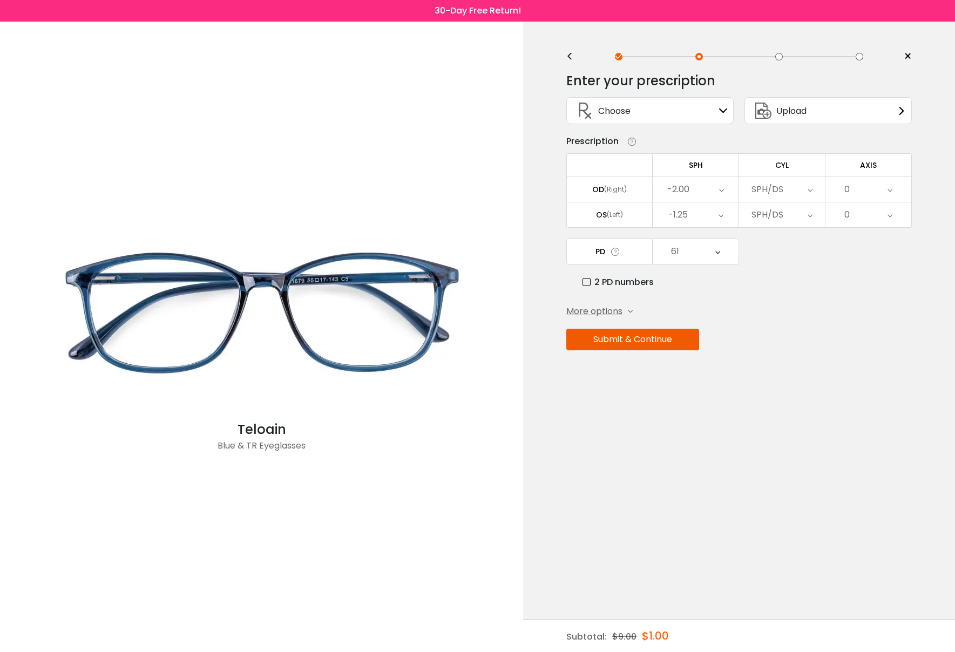
click at [660, 343] on button "Submit & Continue" at bounding box center [632, 340] width 133 height 22
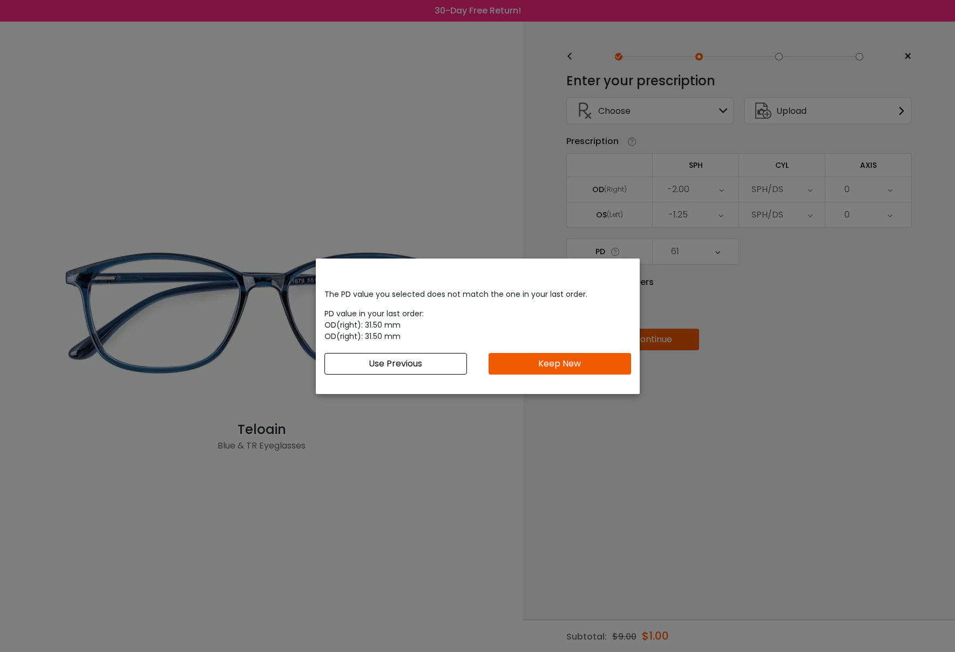
click at [551, 365] on button "Keep New" at bounding box center [559, 364] width 142 height 22
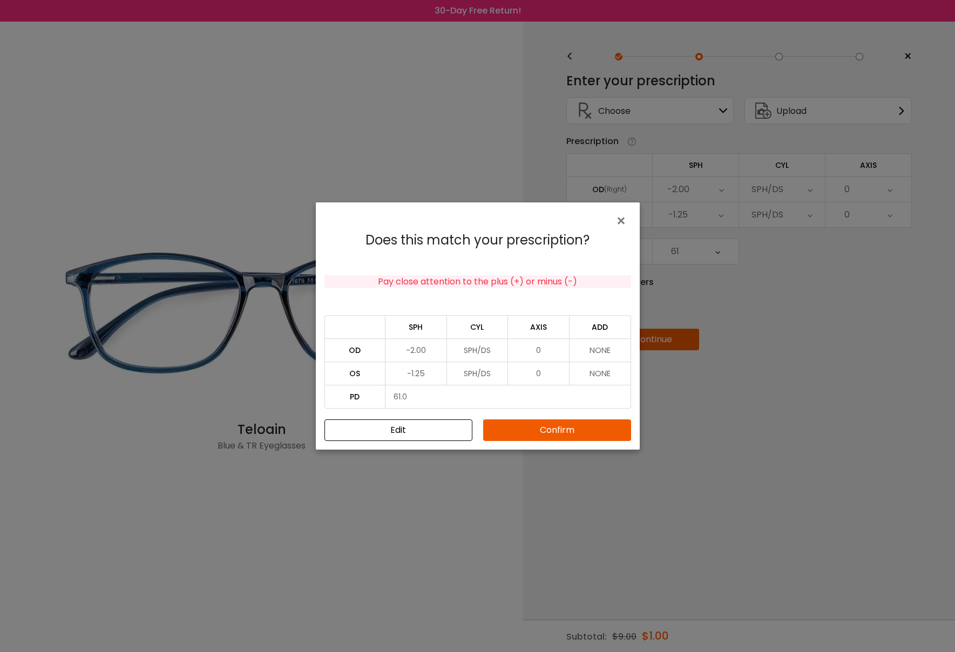
click at [546, 427] on button "Confirm" at bounding box center [557, 430] width 148 height 22
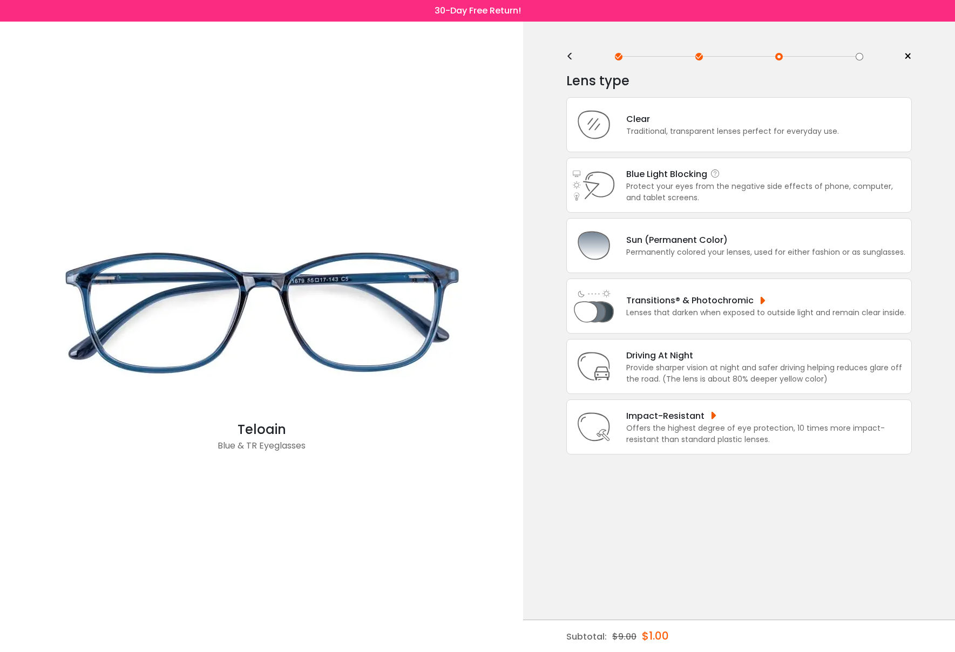
click at [653, 181] on div "Blue Light Blocking Blue Light Blocking Blue Light blocking lenses offer the be…" at bounding box center [766, 173] width 280 height 13
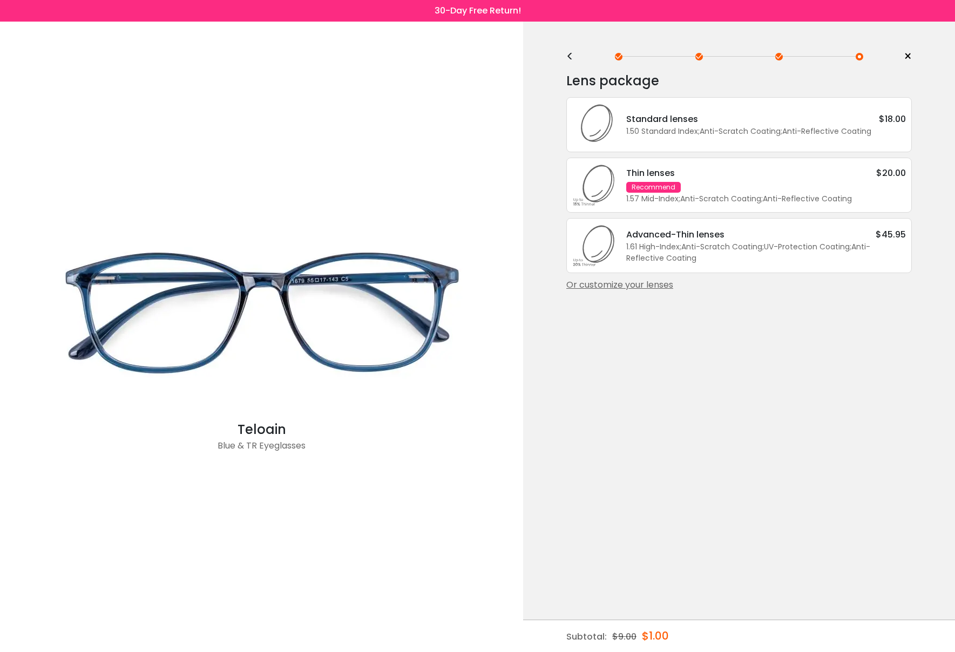
click at [707, 129] on div "1.50 Standard Index ; Anti-Scratch Coating ; Anti-Reflective Coating ;" at bounding box center [766, 131] width 280 height 11
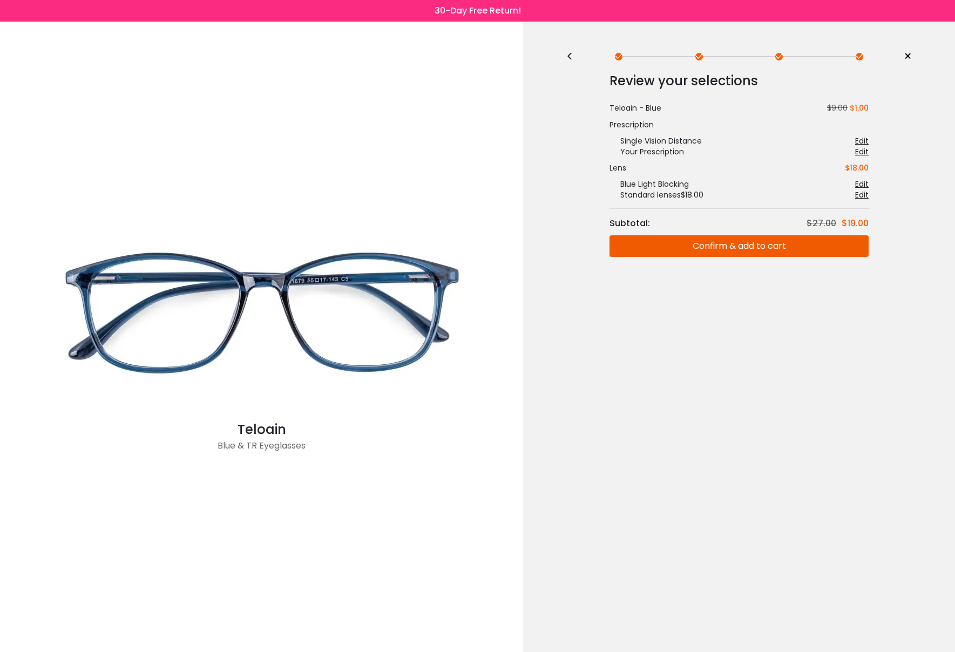
click at [732, 246] on button "Confirm & add to cart" at bounding box center [738, 246] width 259 height 22
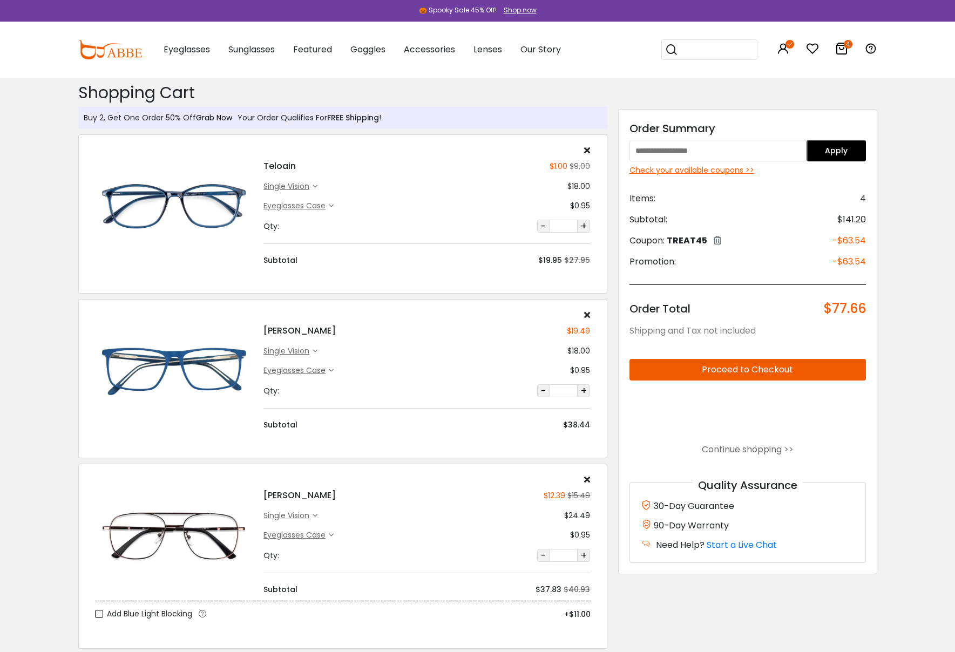
click at [223, 117] on link "Grab Now" at bounding box center [214, 117] width 36 height 11
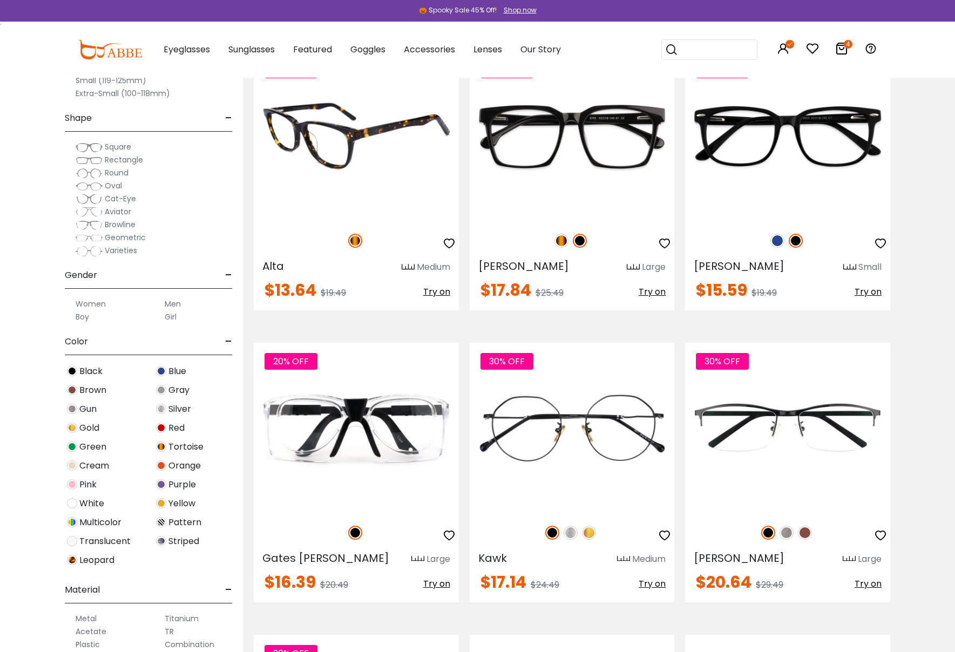
scroll to position [1460, 0]
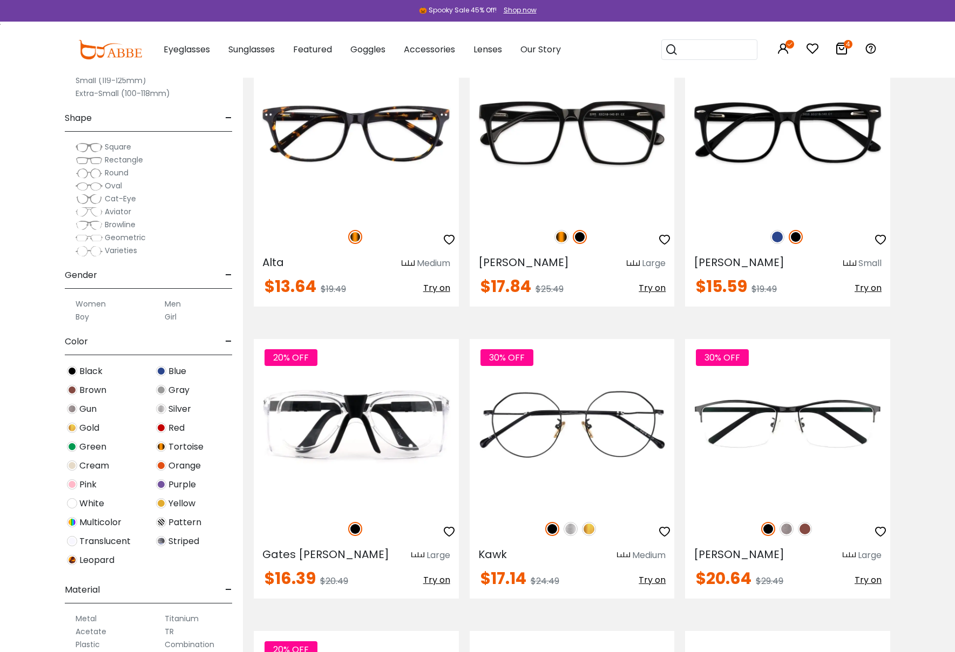
click at [841, 48] on icon at bounding box center [841, 48] width 13 height 13
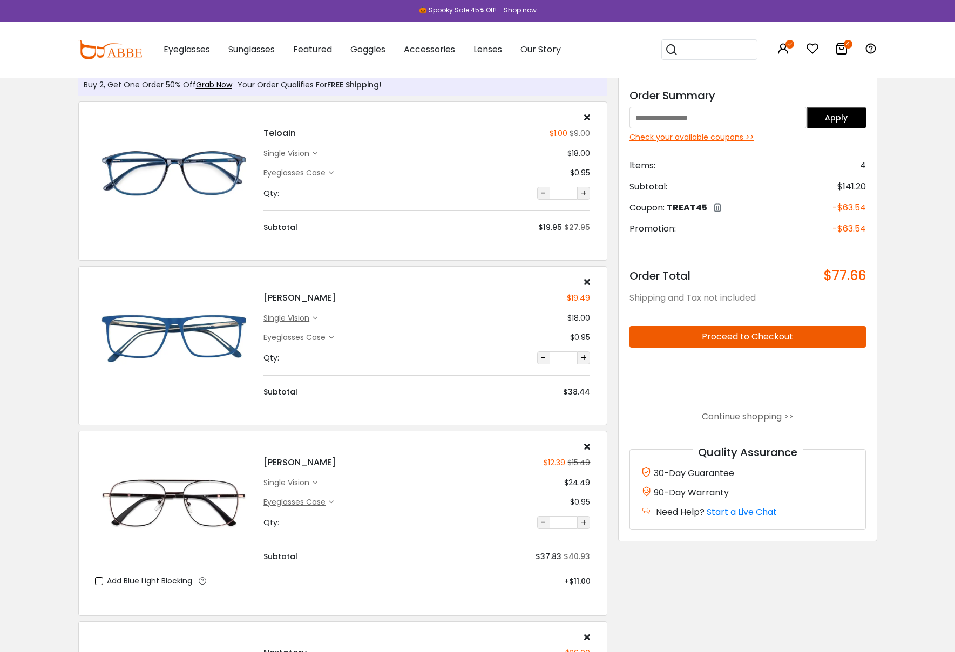
scroll to position [35, 0]
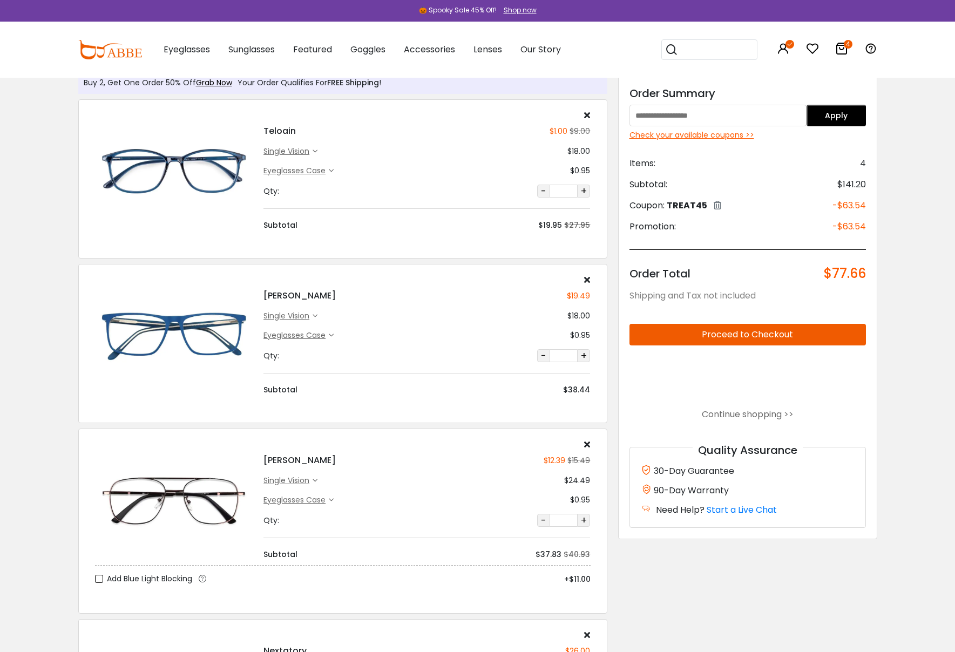
click at [762, 335] on button "Proceed to Checkout" at bounding box center [747, 335] width 236 height 22
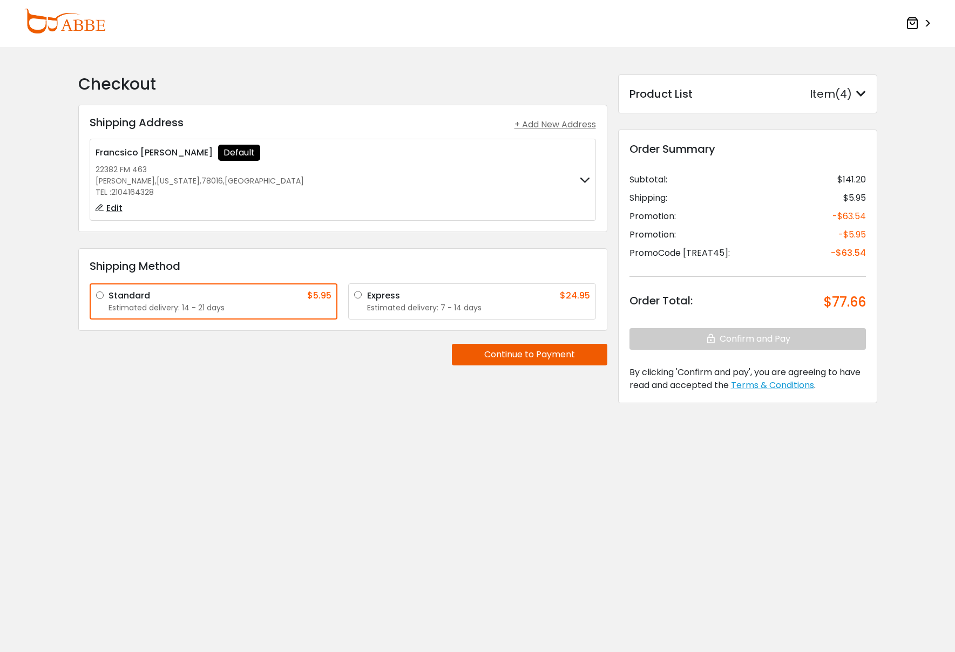
click at [367, 294] on label "Express $24.95 Estimated delivery: 7 - 14 days" at bounding box center [478, 301] width 223 height 24
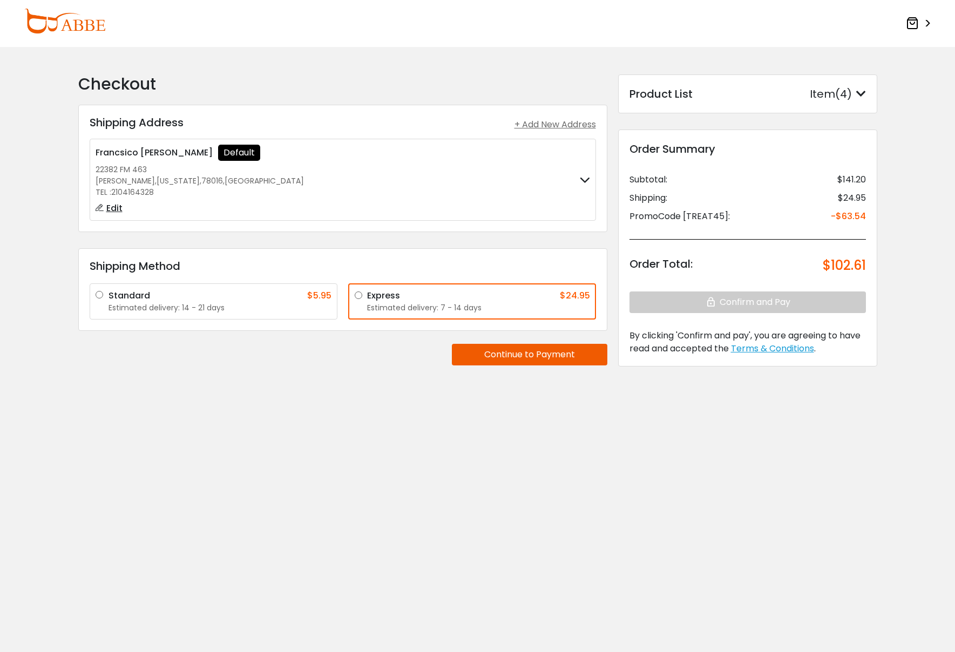
click at [108, 294] on label "Standard $5.95 Estimated delivery: 14 - 21 days" at bounding box center [219, 301] width 223 height 24
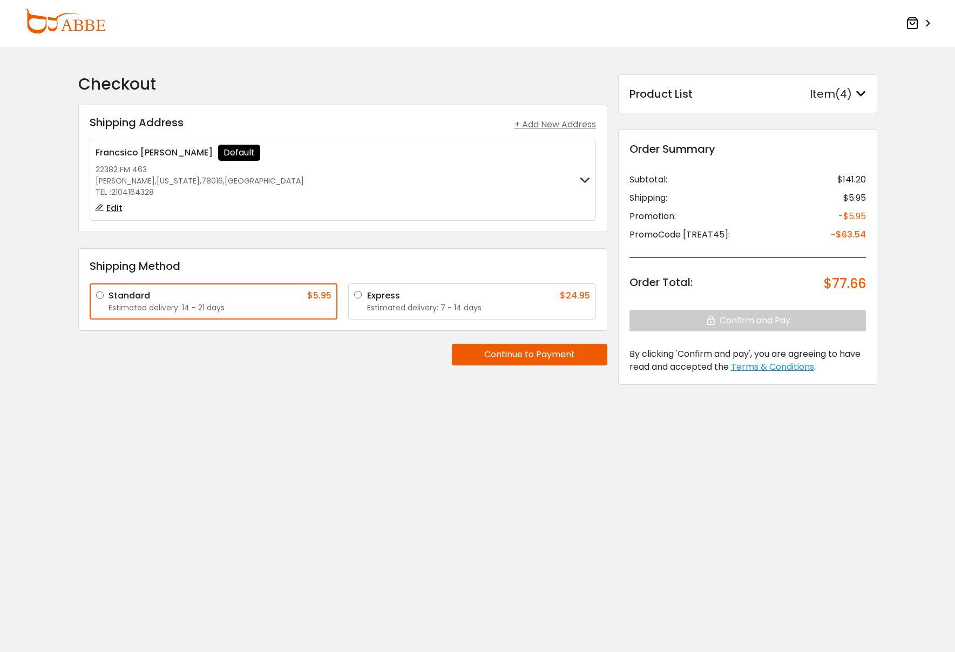
click at [300, 263] on h3 "Shipping Method" at bounding box center [343, 266] width 506 height 13
click at [499, 352] on button "Continue to Payment" at bounding box center [529, 355] width 155 height 22
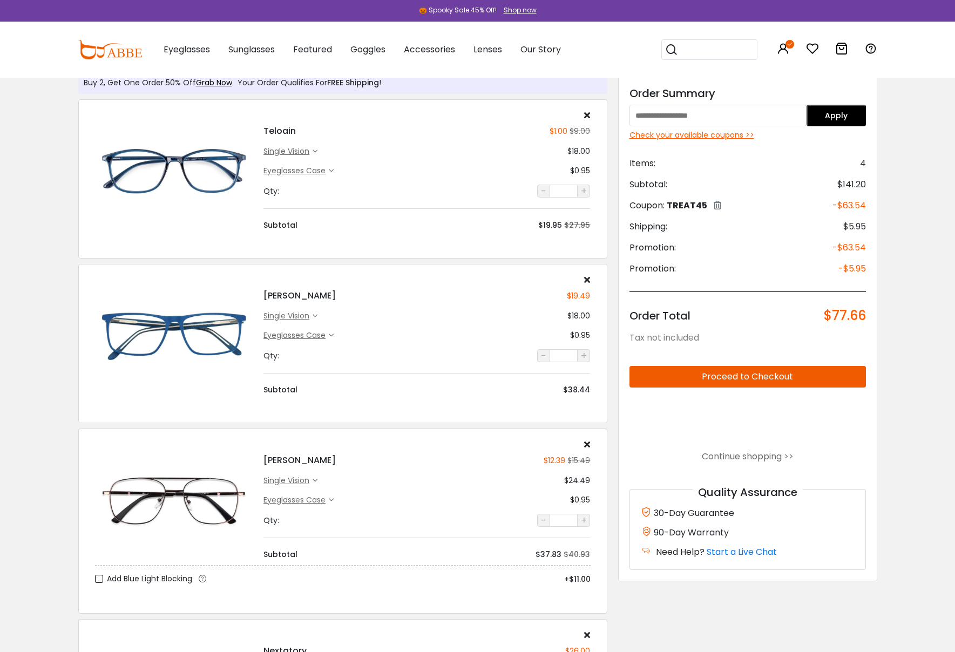
scroll to position [35, 0]
click at [751, 378] on button "Proceed to Checkout" at bounding box center [747, 377] width 236 height 22
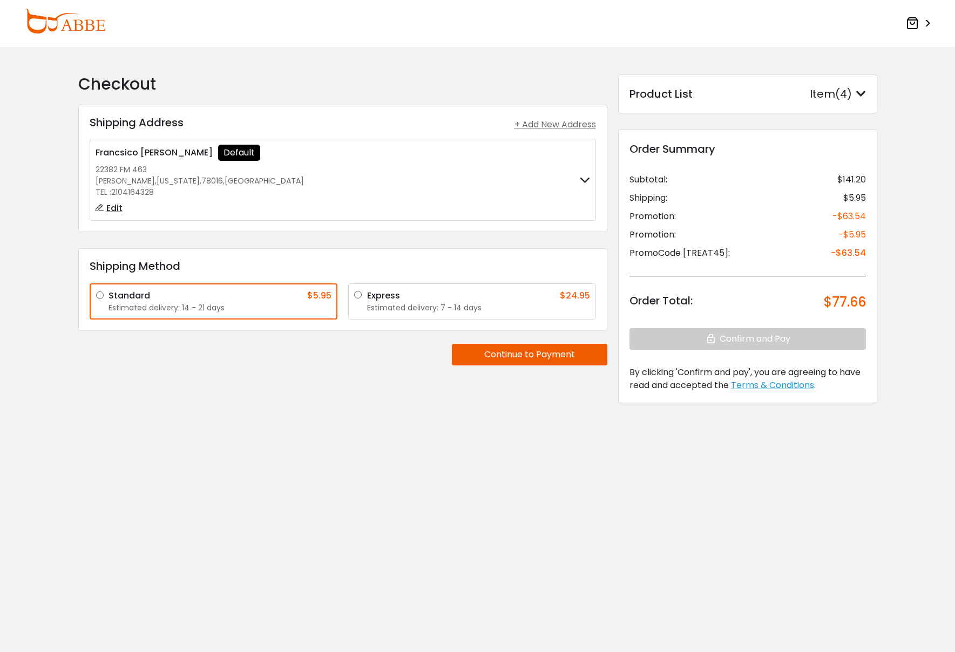
click at [582, 177] on icon at bounding box center [585, 180] width 10 height 7
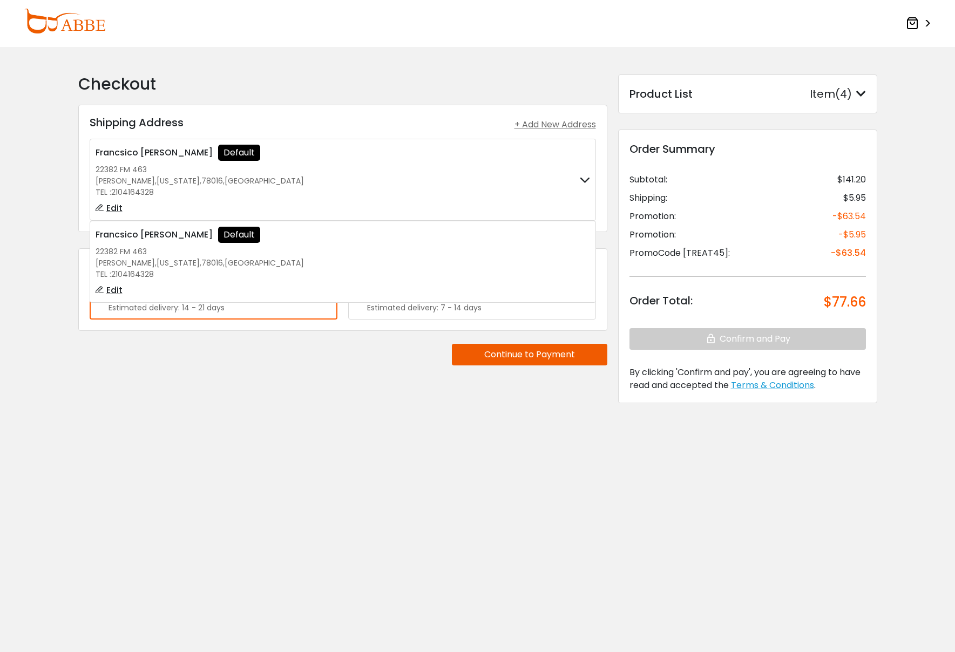
click at [115, 290] on span "Edit" at bounding box center [114, 290] width 16 height 13
type input "*********"
type input "**********"
type input "*****"
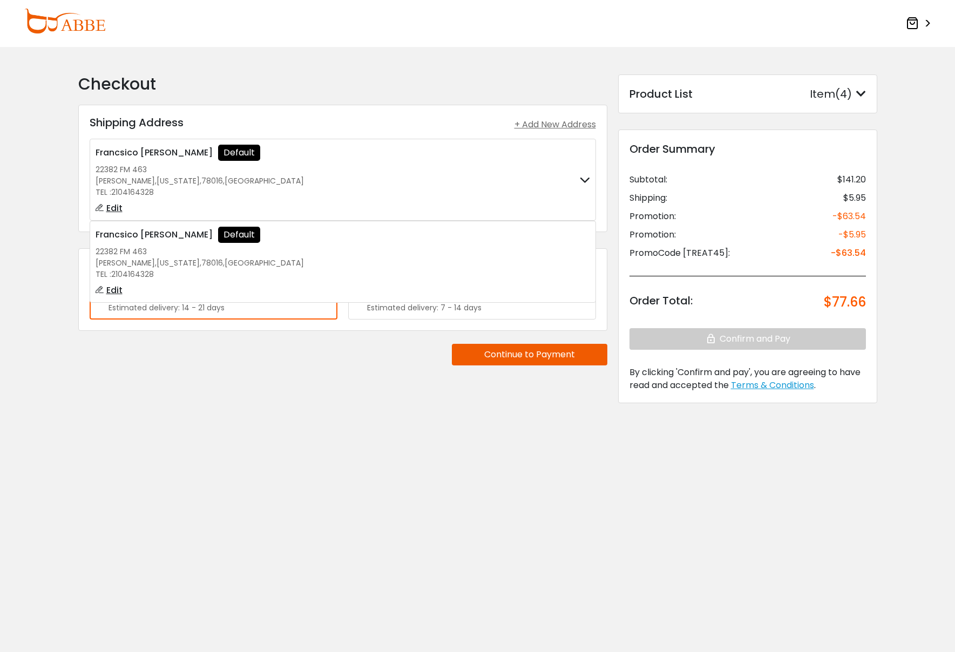
type input "******"
type input "**********"
select select "**"
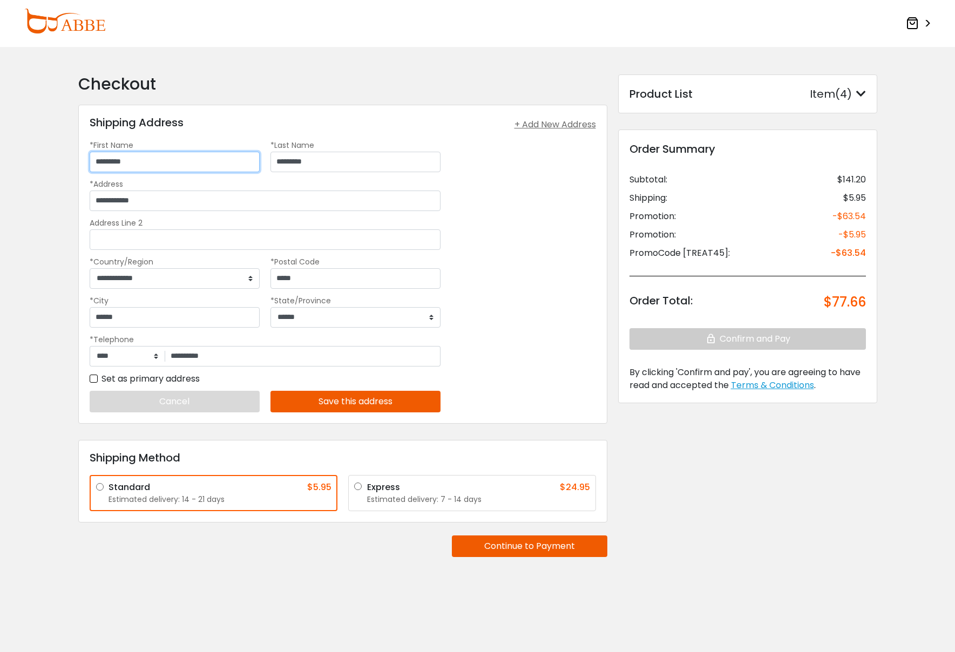
click at [147, 162] on input "*********" at bounding box center [175, 162] width 170 height 21
type input "*****"
click at [453, 390] on div "Shipping Address + Add New Address Francsico Rodriguez Default 22382 FM 463 Dev…" at bounding box center [342, 264] width 529 height 319
click at [95, 381] on label "Set as primary address" at bounding box center [145, 378] width 110 height 13
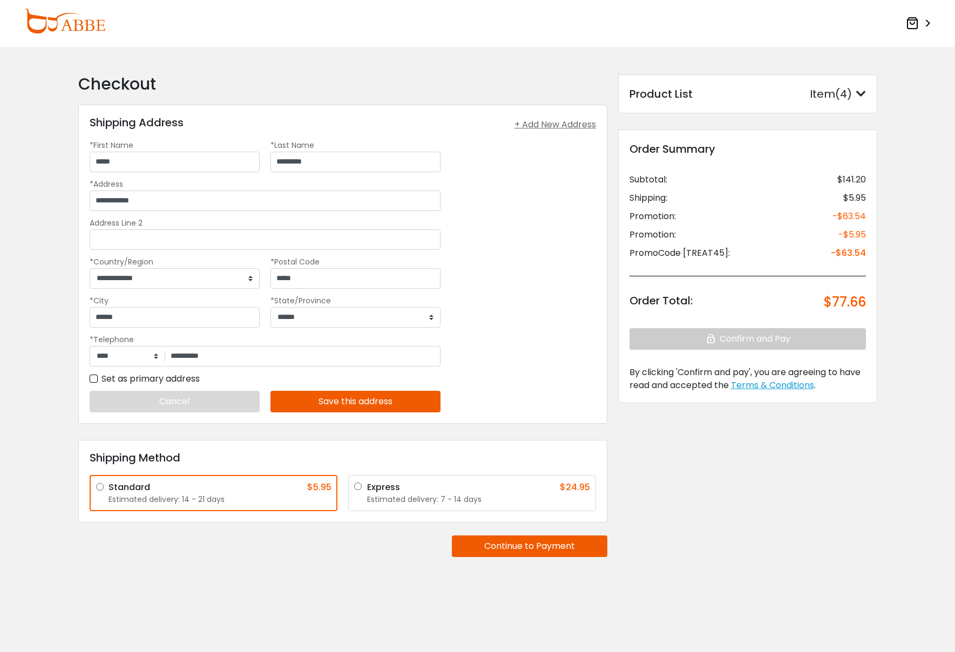
click at [316, 405] on button "Save this address" at bounding box center [355, 402] width 170 height 22
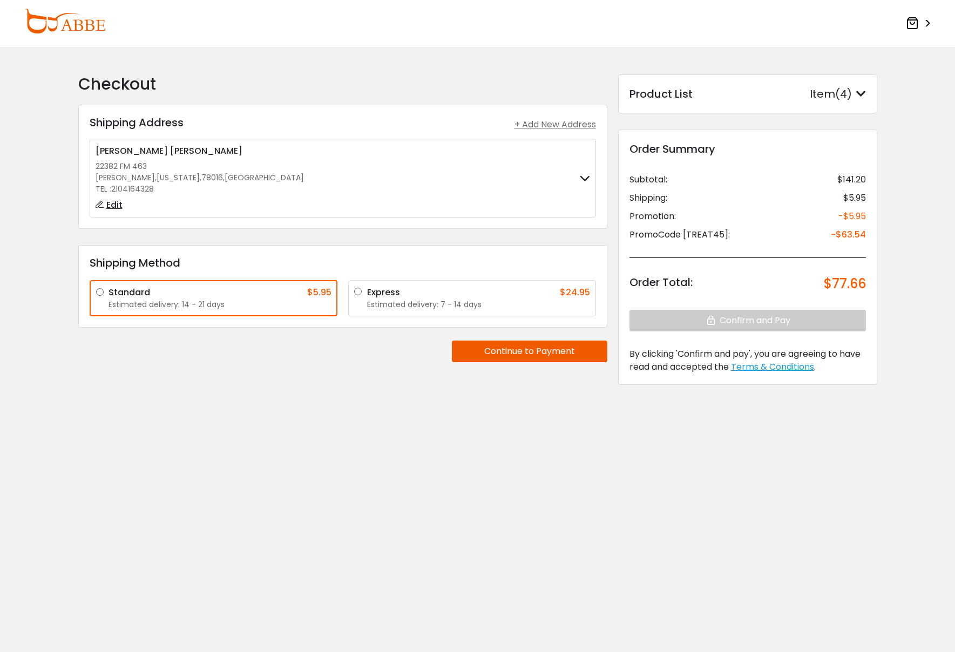
click at [533, 350] on button "Continue to Payment" at bounding box center [529, 352] width 155 height 22
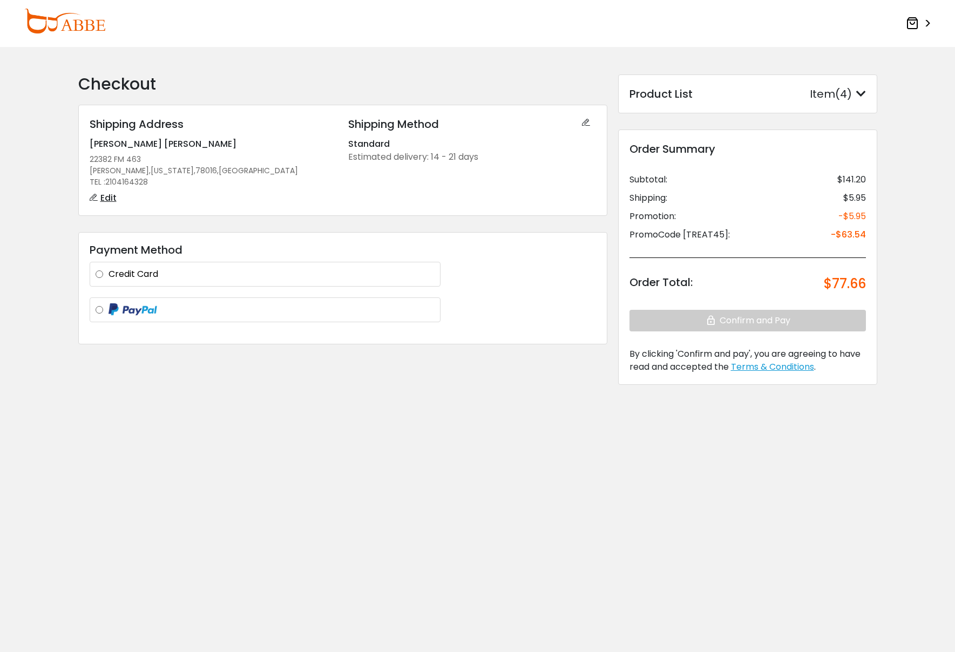
click at [375, 277] on label "Credit Card" at bounding box center [271, 274] width 326 height 13
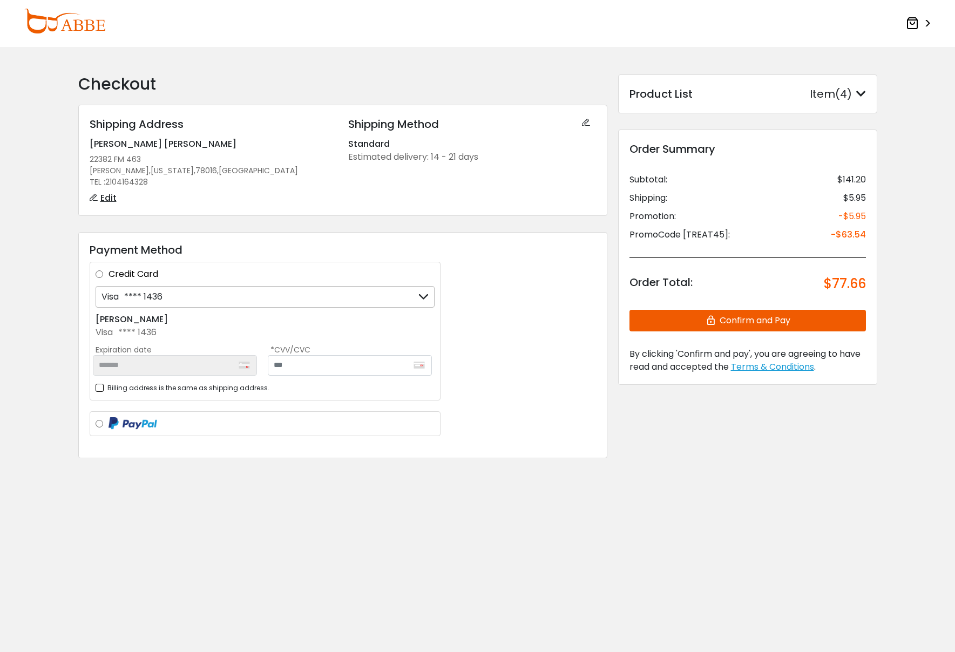
click at [687, 324] on button "Confirm and Pay" at bounding box center [747, 321] width 236 height 22
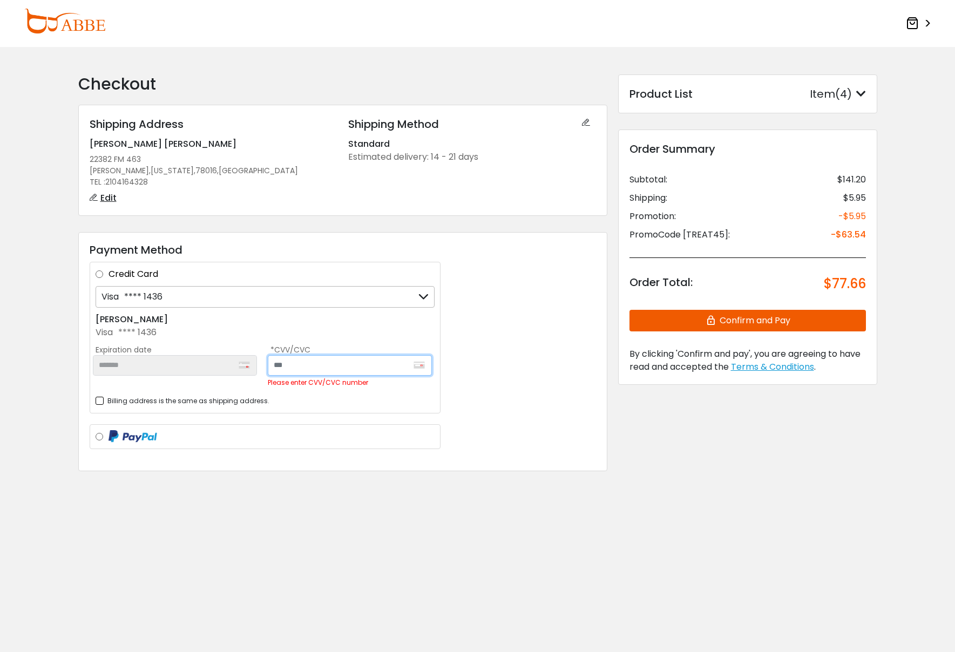
click at [331, 360] on input "text" at bounding box center [350, 365] width 164 height 21
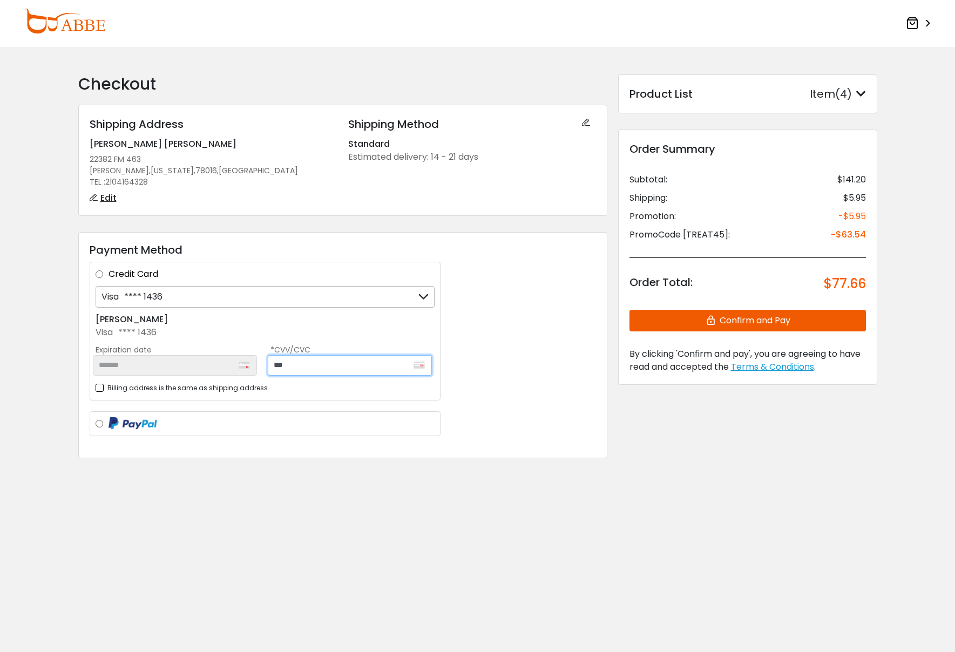
type input "***"
click at [517, 378] on div "Payment Method Credit Card Visa **** 1436 Visa **** 1436 + Add a new card Franc…" at bounding box center [342, 345] width 529 height 227
click at [788, 326] on button "Confirm and Pay" at bounding box center [747, 321] width 236 height 22
